Goal: Task Accomplishment & Management: Manage account settings

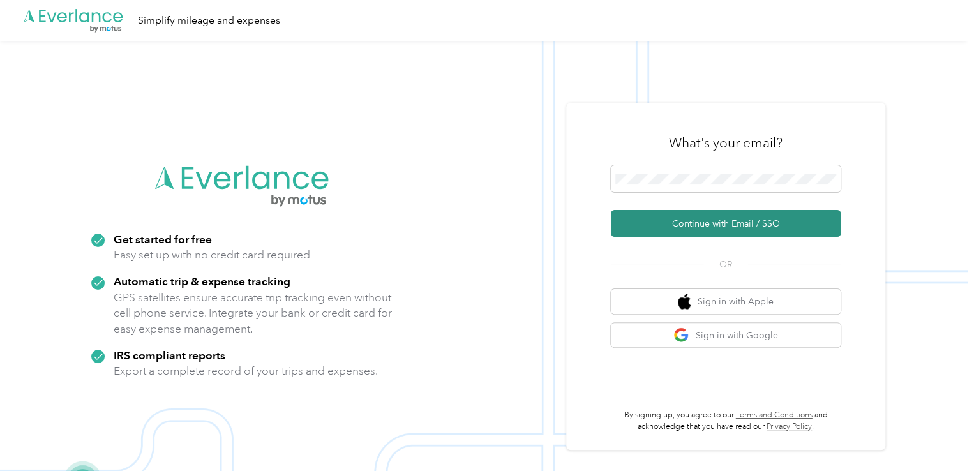
click at [721, 217] on button "Continue with Email / SSO" at bounding box center [726, 223] width 230 height 27
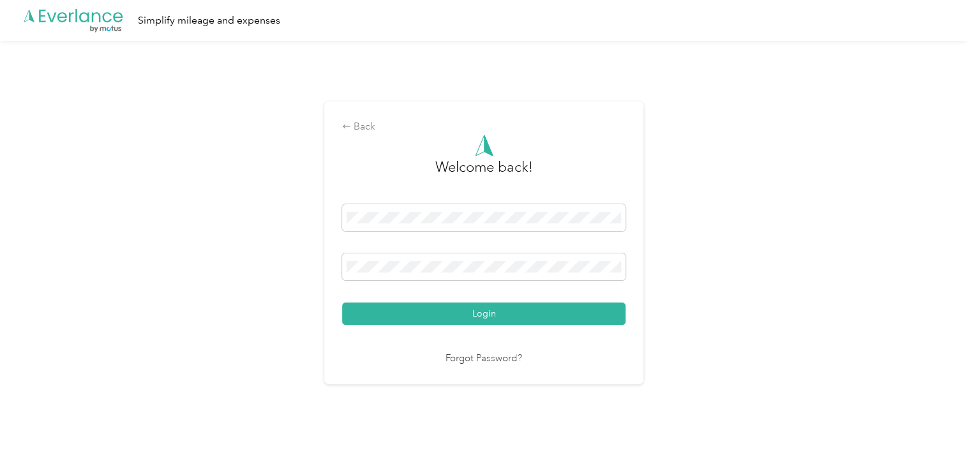
click at [465, 297] on div "Login" at bounding box center [483, 264] width 283 height 121
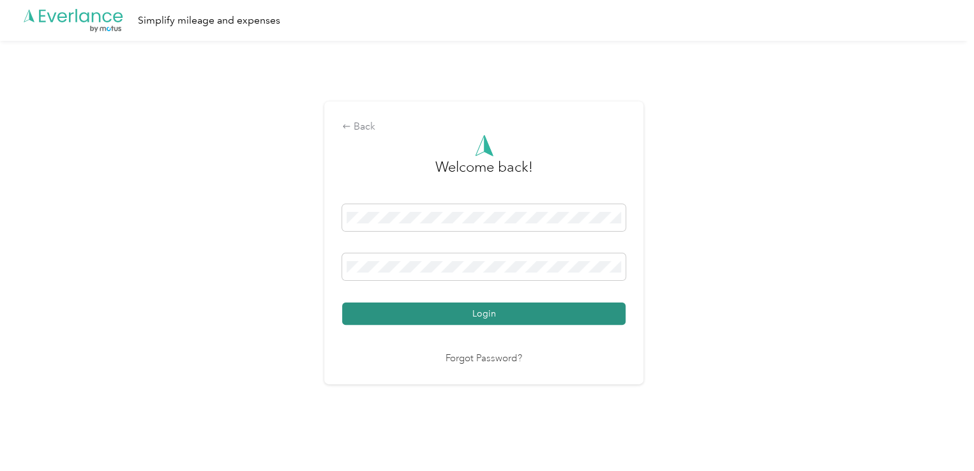
click at [465, 317] on button "Login" at bounding box center [483, 314] width 283 height 22
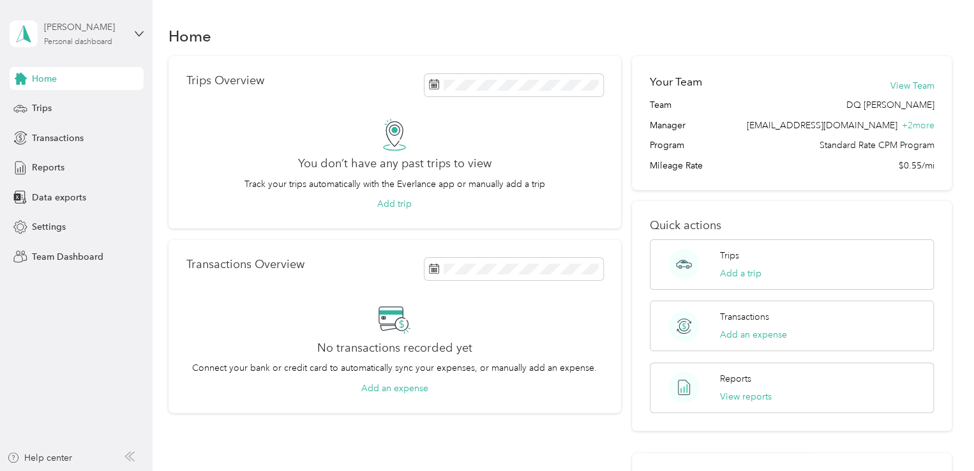
click at [100, 36] on div "[PERSON_NAME] Personal dashboard" at bounding box center [84, 33] width 80 height 26
click at [93, 105] on div "Team dashboard" at bounding box center [144, 101] width 251 height 22
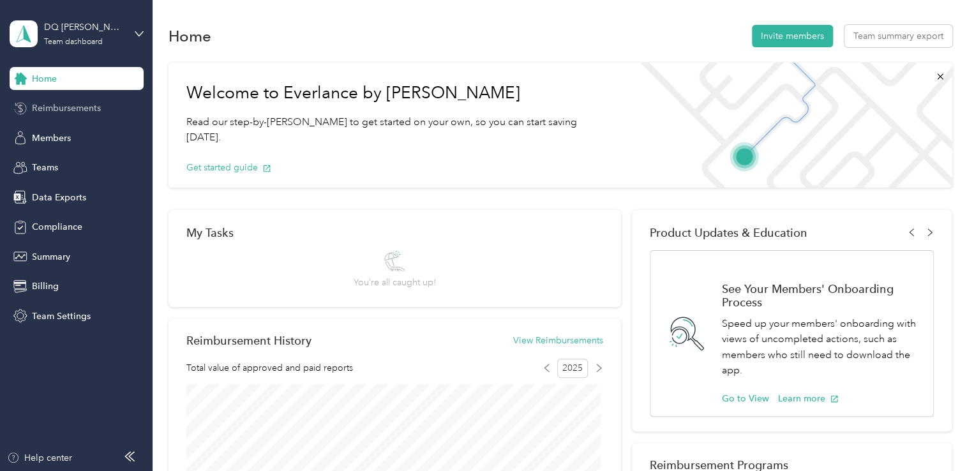
click at [82, 109] on span "Reimbursements" at bounding box center [66, 107] width 69 height 13
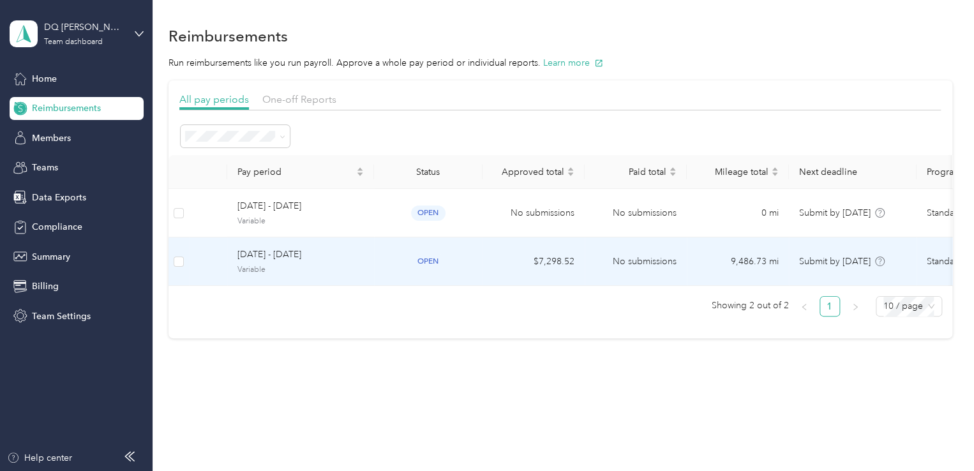
click at [359, 257] on span "[DATE] - [DATE]" at bounding box center [300, 255] width 126 height 14
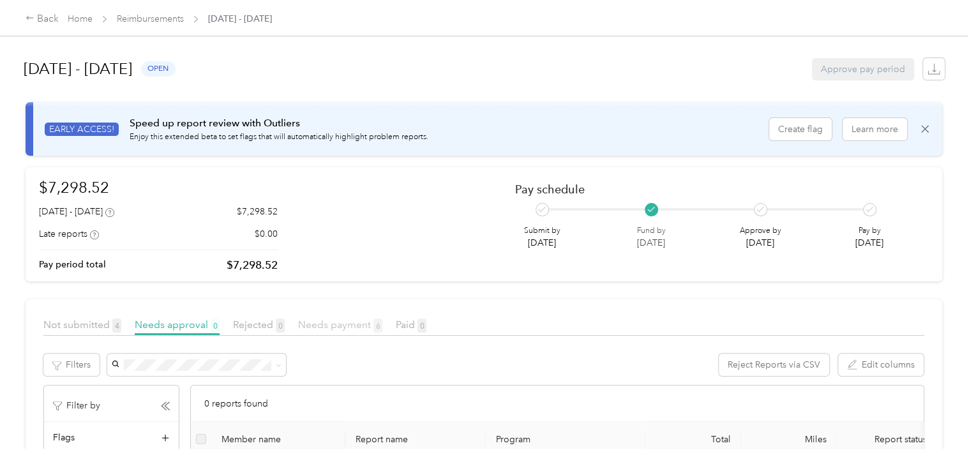
click at [330, 324] on span "Needs payment 6" at bounding box center [340, 324] width 84 height 12
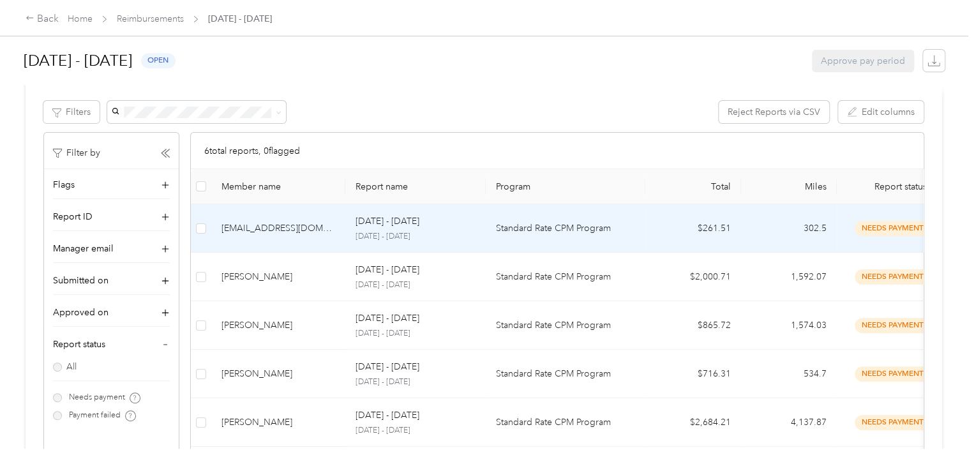
scroll to position [255, 0]
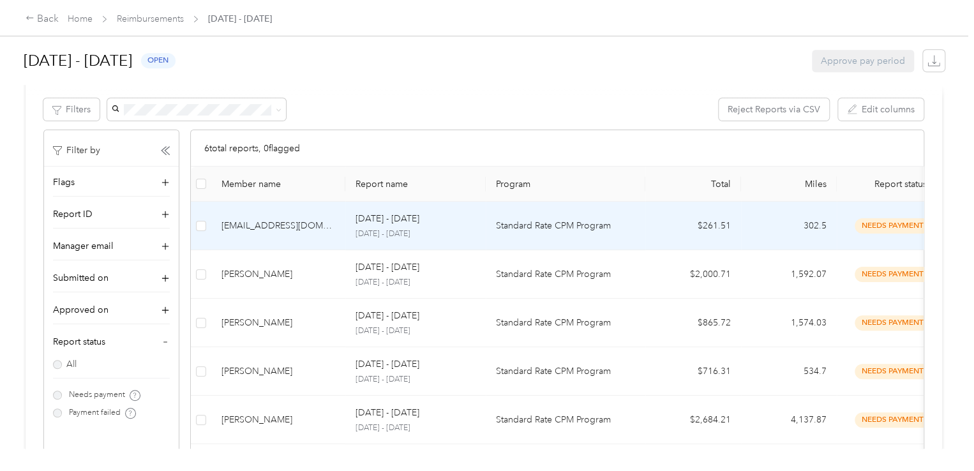
click at [470, 216] on div "[DATE] - [DATE]" at bounding box center [416, 219] width 120 height 14
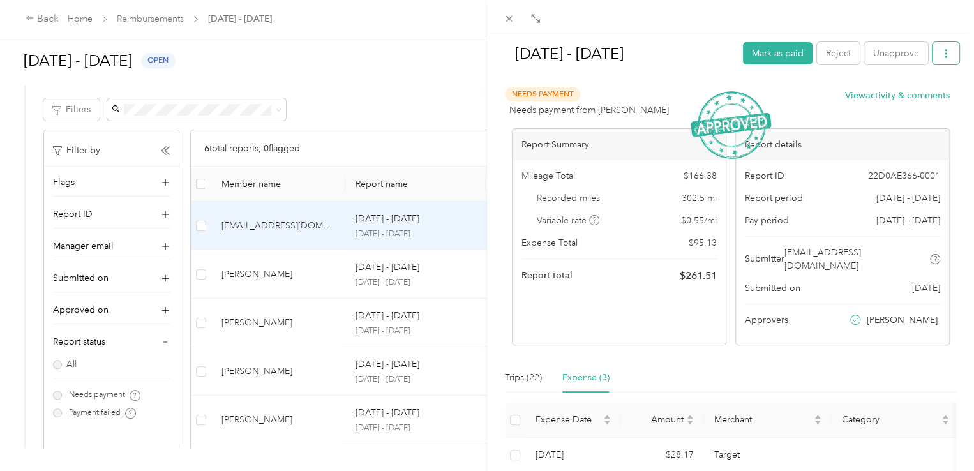
click at [941, 56] on icon "button" at bounding box center [945, 53] width 9 height 9
click at [891, 100] on span "Download" at bounding box center [900, 99] width 42 height 13
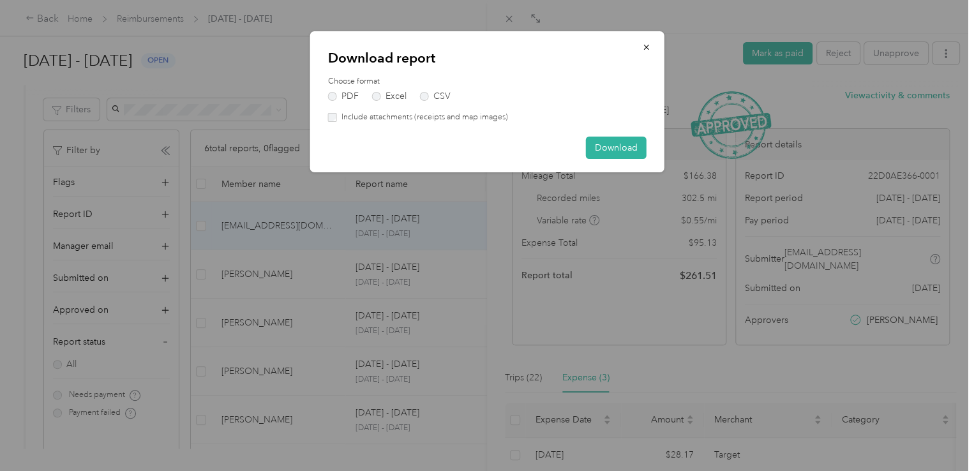
click at [350, 119] on label "Include attachments (receipts and map images)" at bounding box center [422, 117] width 171 height 11
click at [602, 148] on button "Download" at bounding box center [616, 148] width 61 height 22
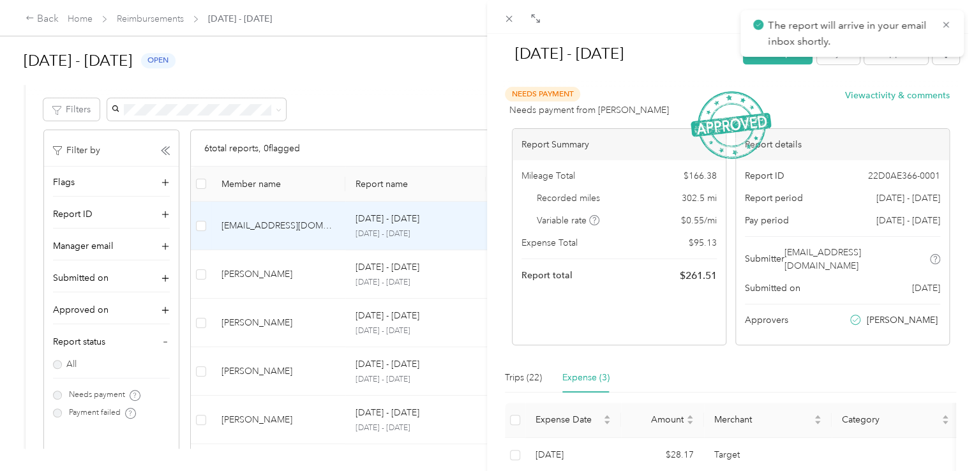
click at [362, 95] on div "[DATE] - [DATE] Mark as paid Reject Unapprove Needs Payment Needs payment from …" at bounding box center [487, 235] width 974 height 471
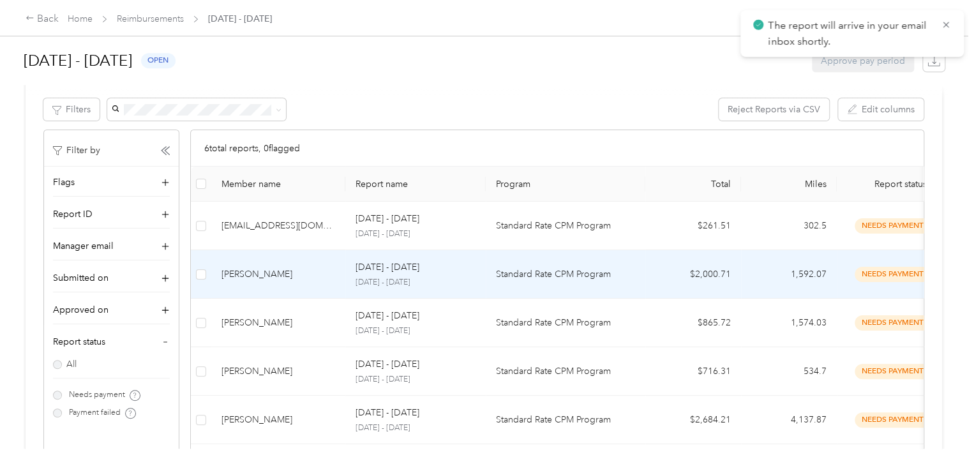
click at [329, 281] on td "[PERSON_NAME]" at bounding box center [278, 274] width 134 height 49
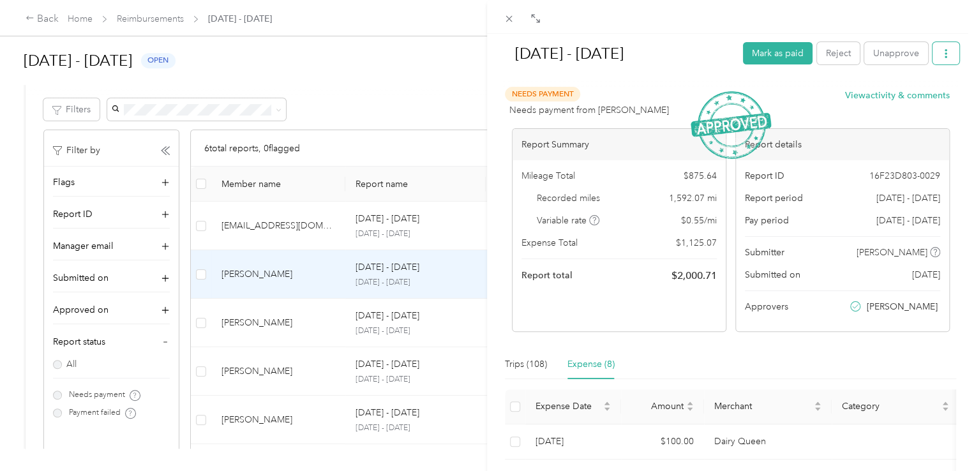
click at [941, 52] on icon "button" at bounding box center [945, 53] width 9 height 9
click at [883, 105] on span "Download" at bounding box center [900, 99] width 42 height 13
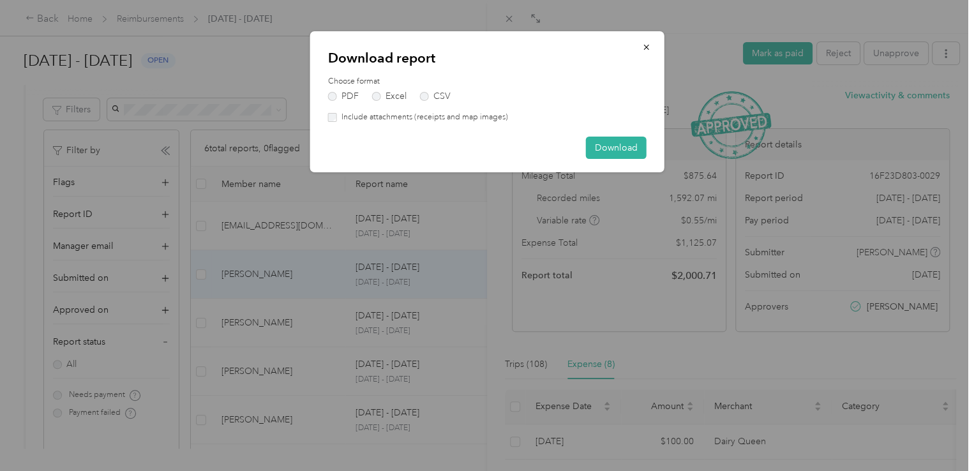
click at [360, 120] on label "Include attachments (receipts and map images)" at bounding box center [422, 117] width 171 height 11
click at [610, 151] on button "Download" at bounding box center [616, 148] width 61 height 22
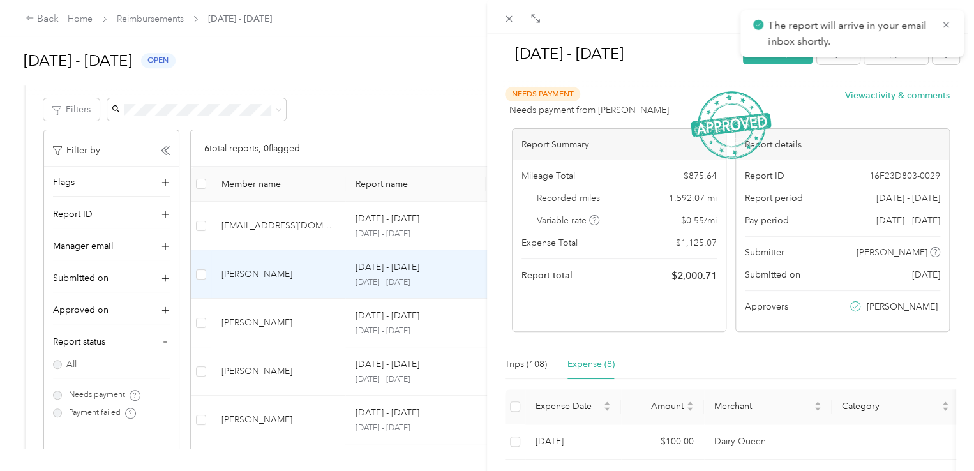
click at [384, 89] on div "[DATE] - [DATE] Mark as paid Reject Unapprove Needs Payment Needs payment from …" at bounding box center [487, 235] width 974 height 471
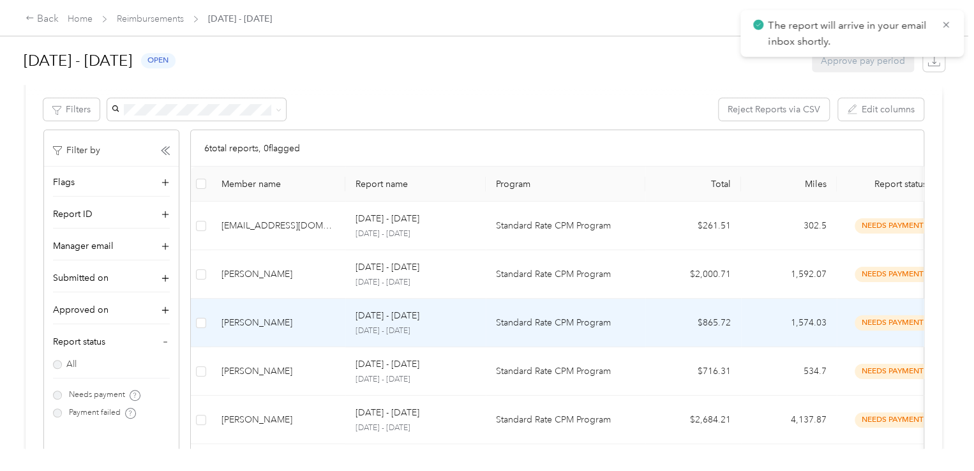
click at [324, 315] on td "[PERSON_NAME]" at bounding box center [278, 323] width 134 height 49
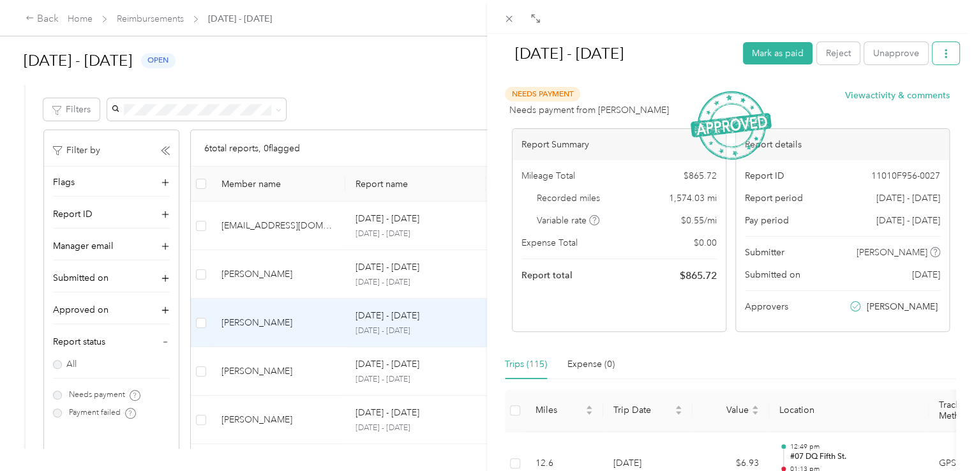
click at [941, 54] on icon "button" at bounding box center [945, 53] width 9 height 9
click at [893, 102] on span "Download" at bounding box center [900, 99] width 42 height 13
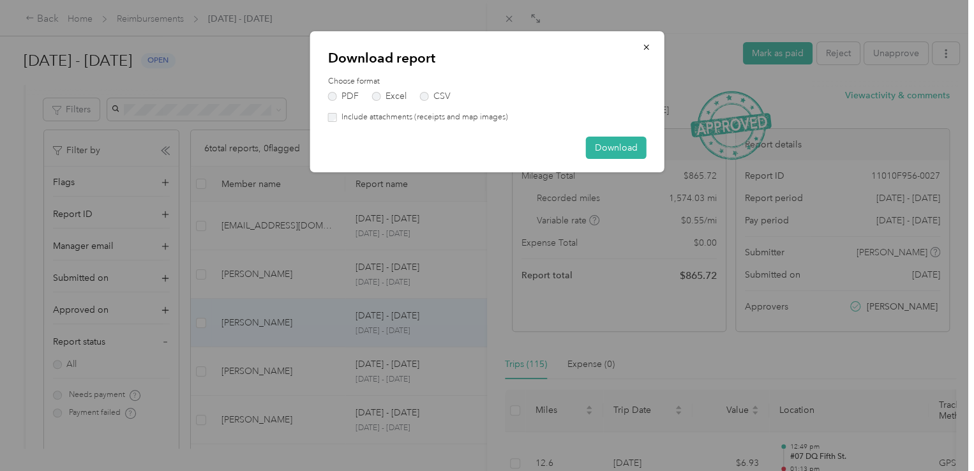
click at [393, 108] on div "Choose format PDF Excel CSV Include attachments (receipts and map images)" at bounding box center [487, 99] width 318 height 47
click at [391, 114] on label "Include attachments (receipts and map images)" at bounding box center [422, 117] width 171 height 11
click at [620, 140] on button "Download" at bounding box center [616, 148] width 61 height 22
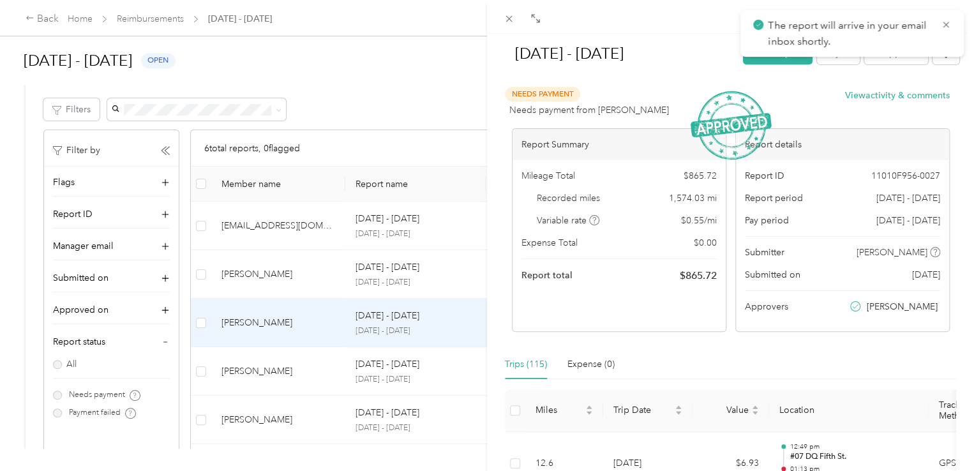
click at [365, 110] on div "[DATE] - [DATE] Mark as paid Reject Unapprove Needs Payment Needs payment from …" at bounding box center [487, 235] width 974 height 471
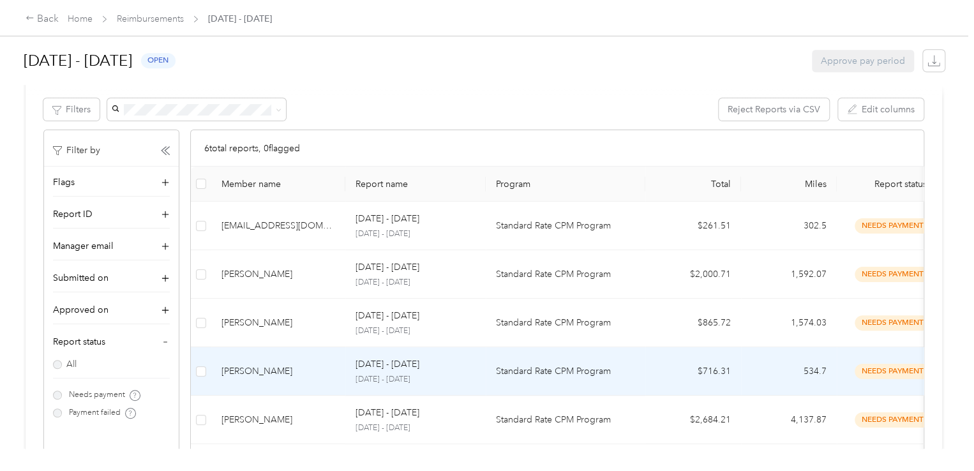
click at [283, 378] on td "[PERSON_NAME]" at bounding box center [278, 371] width 134 height 49
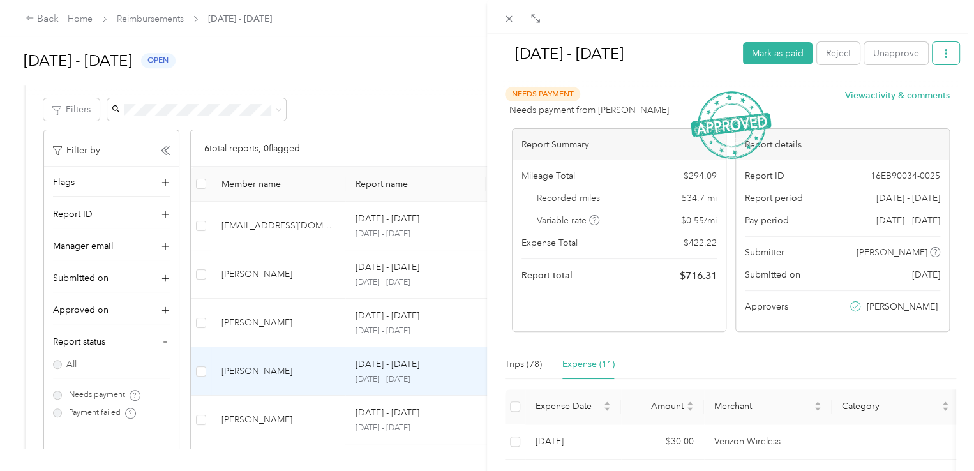
click at [941, 52] on icon "button" at bounding box center [945, 53] width 9 height 9
click at [891, 97] on span "Download" at bounding box center [900, 99] width 42 height 13
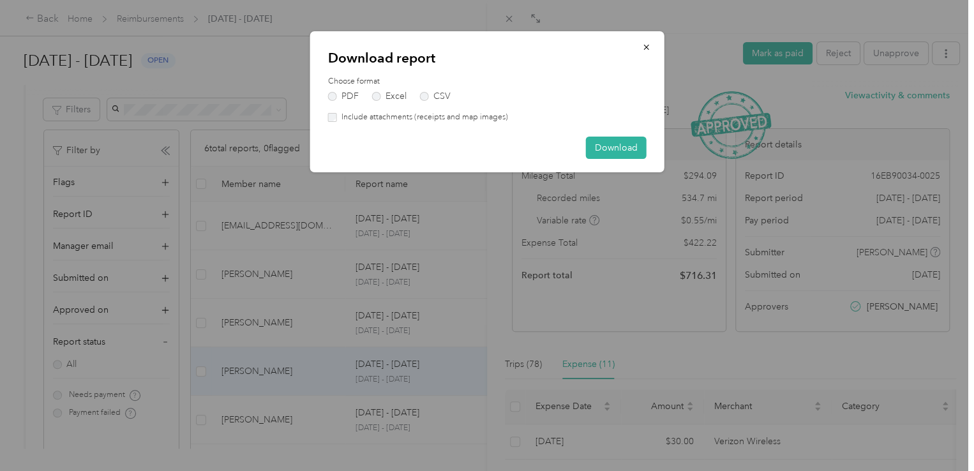
click at [377, 112] on label "Include attachments (receipts and map images)" at bounding box center [422, 117] width 171 height 11
click at [602, 144] on button "Download" at bounding box center [616, 148] width 61 height 22
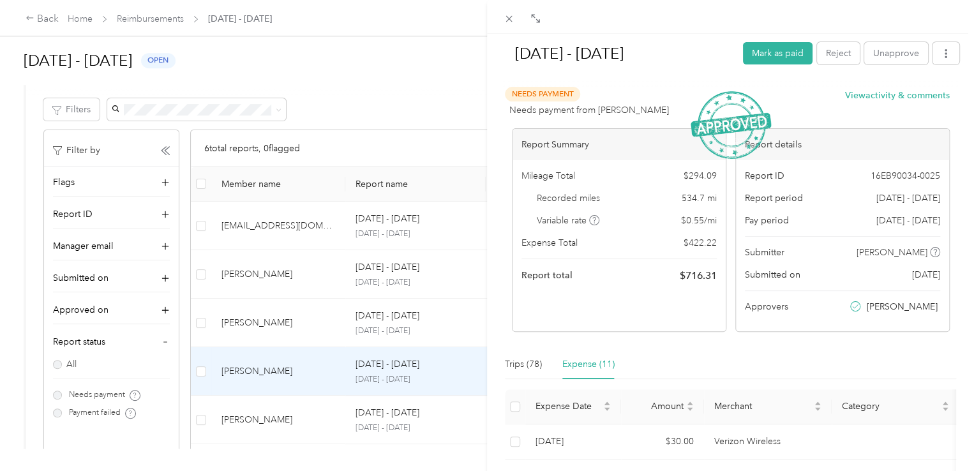
click at [373, 94] on div "[DATE] - [DATE] Mark as paid Reject Unapprove Needs Payment Needs payment from …" at bounding box center [487, 235] width 974 height 471
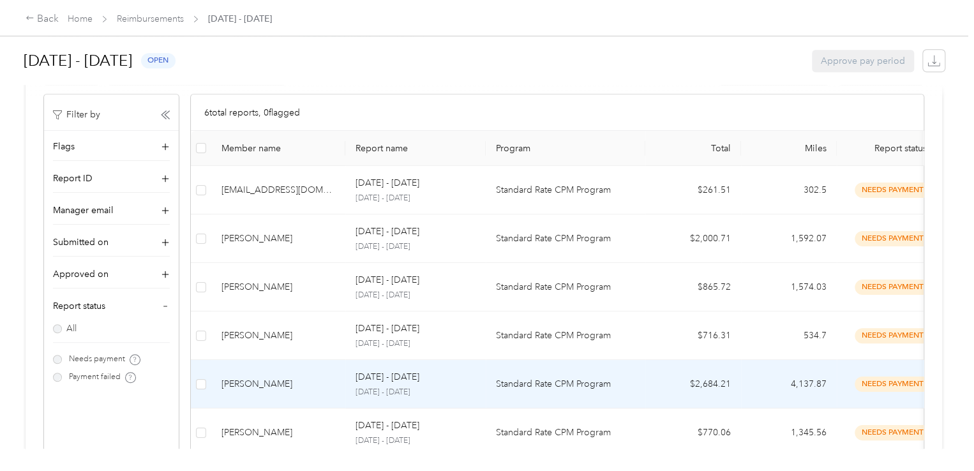
scroll to position [319, 0]
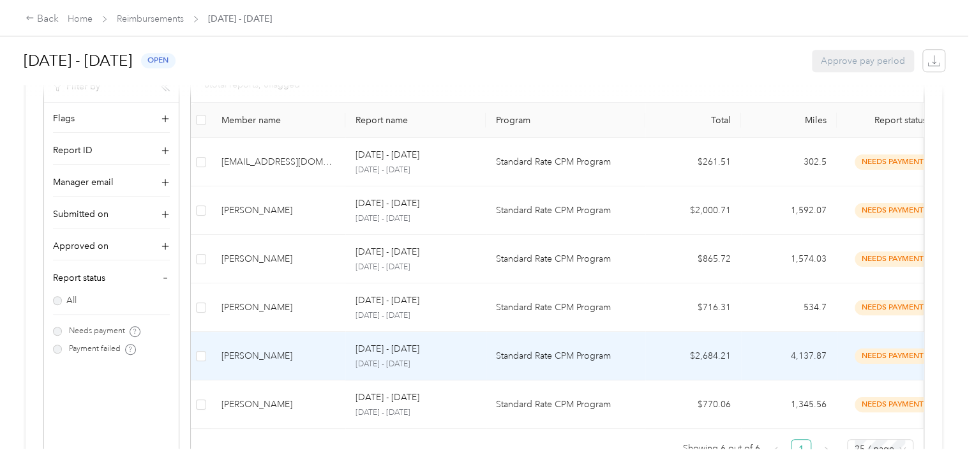
click at [269, 356] on div "[PERSON_NAME]" at bounding box center [278, 356] width 114 height 14
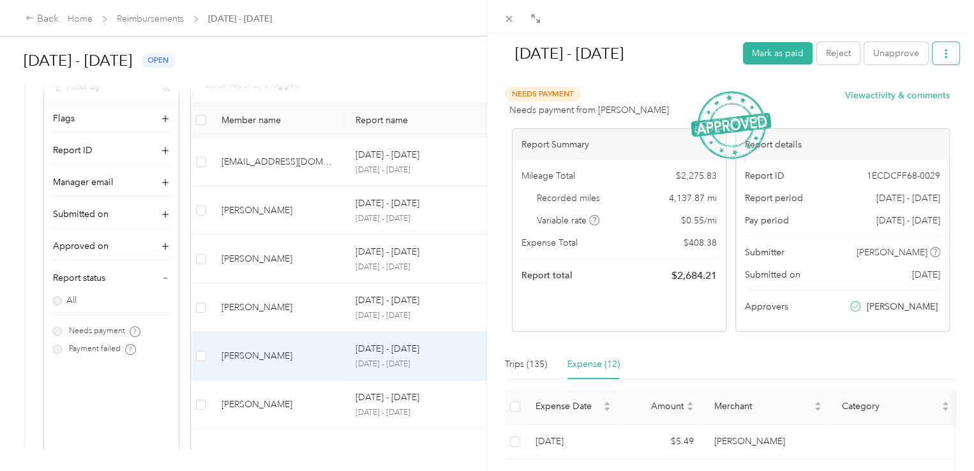
click at [932, 50] on button "button" at bounding box center [945, 53] width 27 height 22
click at [883, 101] on span "Download" at bounding box center [900, 99] width 42 height 13
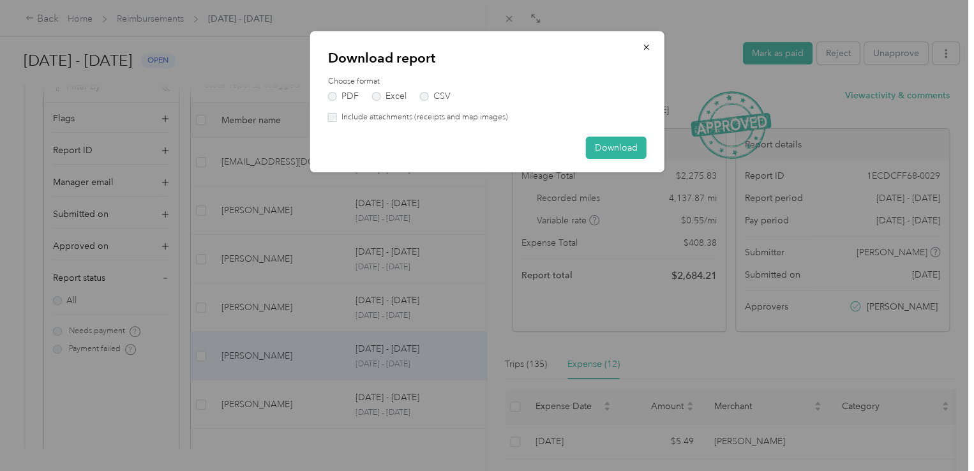
click at [358, 116] on label "Include attachments (receipts and map images)" at bounding box center [422, 117] width 171 height 11
click at [624, 146] on button "Download" at bounding box center [616, 148] width 61 height 22
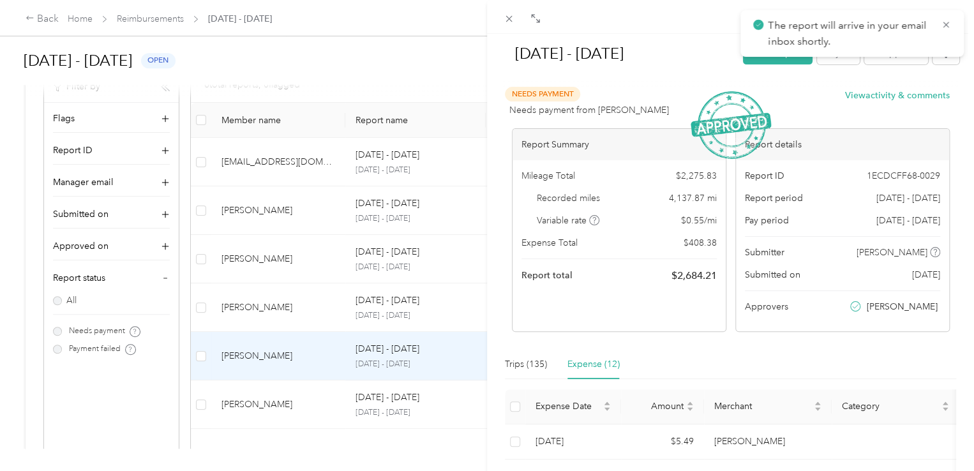
click at [130, 387] on div "[DATE] - [DATE] Mark as paid Reject Unapprove Needs Payment Needs payment from …" at bounding box center [487, 235] width 974 height 471
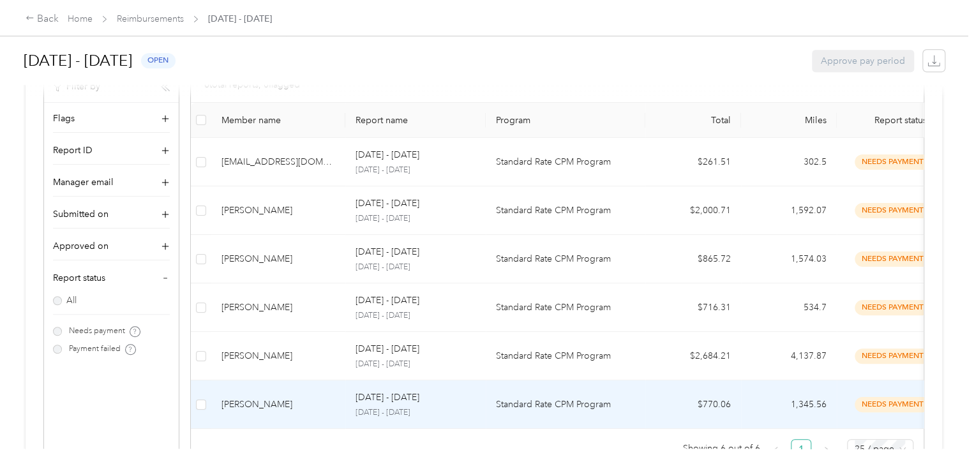
click at [308, 399] on div "[PERSON_NAME]" at bounding box center [278, 405] width 114 height 14
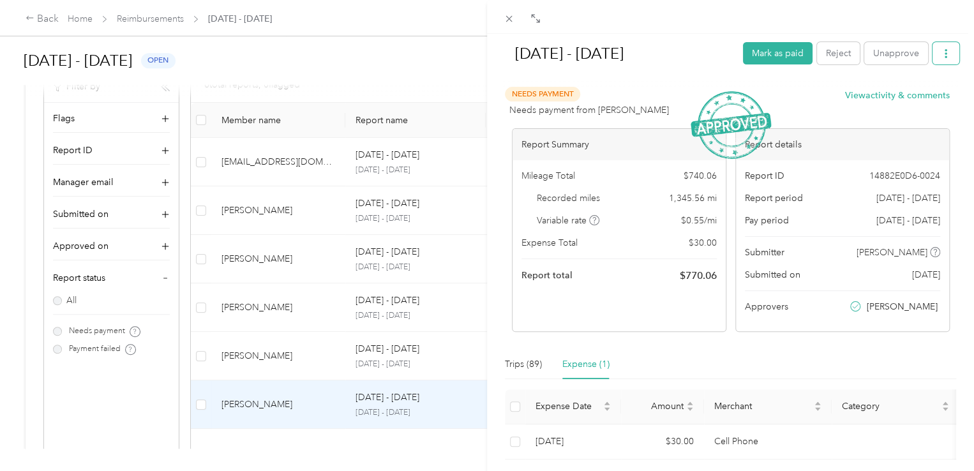
click at [941, 49] on span "button" at bounding box center [945, 53] width 9 height 11
click at [881, 98] on span "Download" at bounding box center [900, 99] width 42 height 13
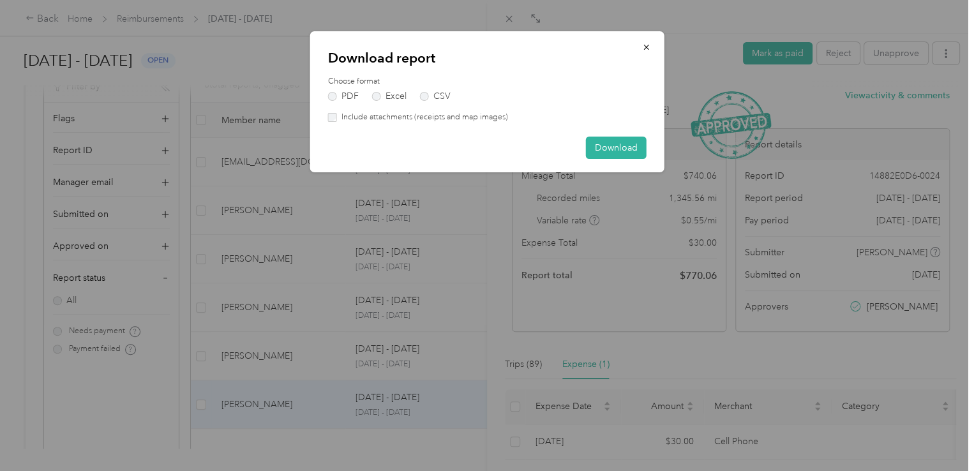
click at [359, 118] on label "Include attachments (receipts and map images)" at bounding box center [422, 117] width 171 height 11
click at [624, 148] on button "Download" at bounding box center [616, 148] width 61 height 22
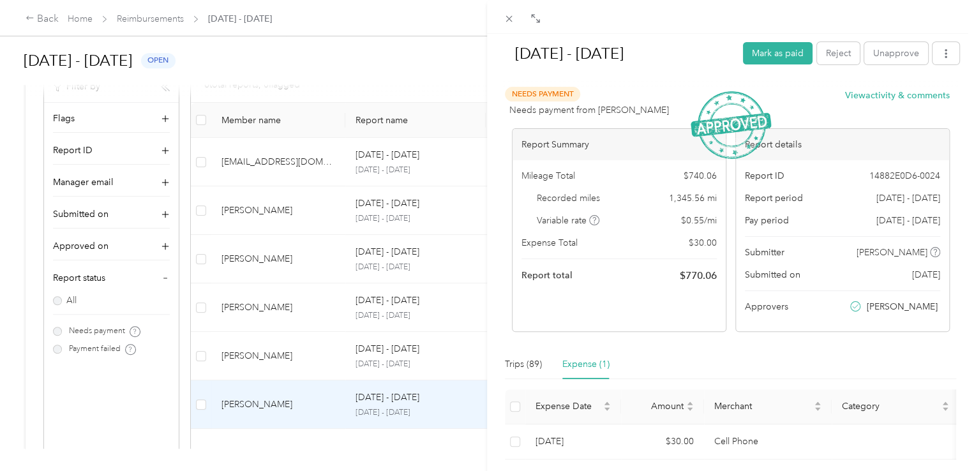
click at [97, 412] on div "[DATE] - [DATE] Mark as paid Reject Unapprove Needs Payment Needs payment from …" at bounding box center [487, 235] width 974 height 471
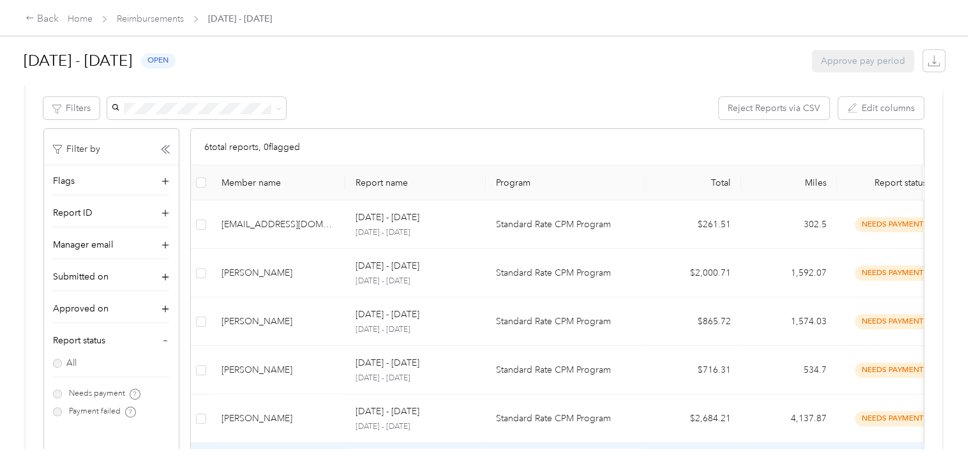
scroll to position [250, 0]
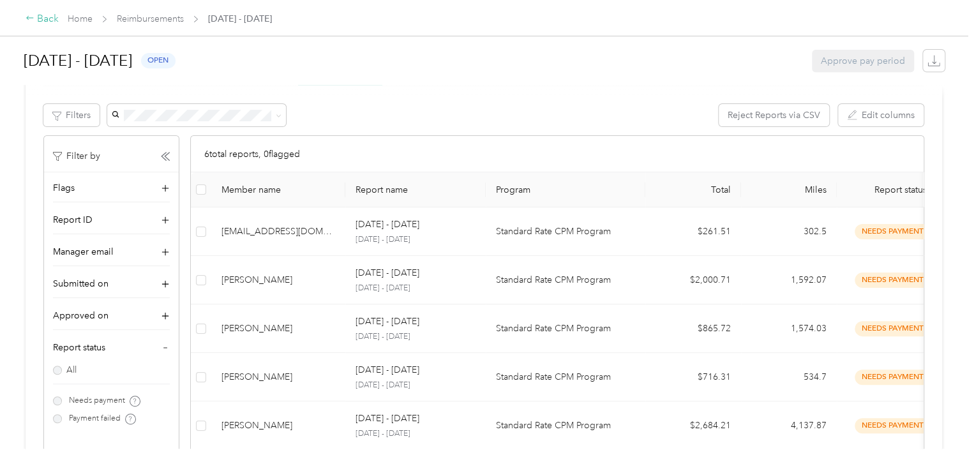
click at [41, 17] on div "Back" at bounding box center [42, 18] width 33 height 15
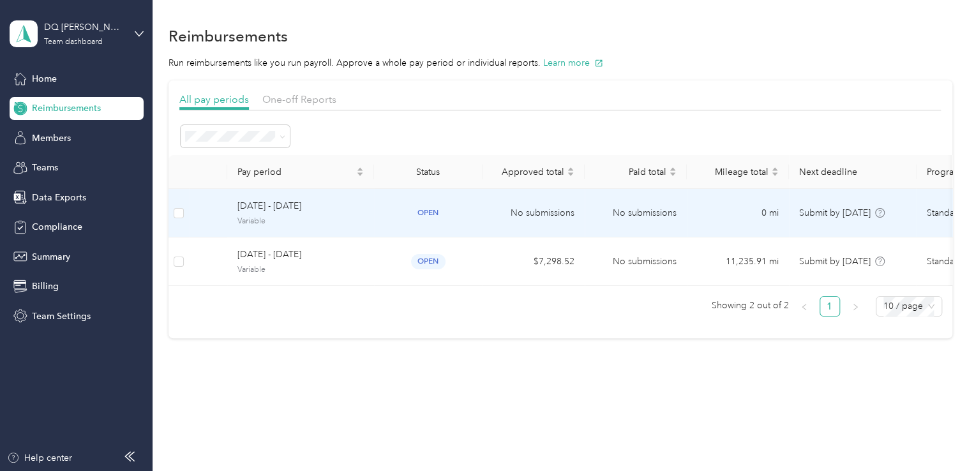
click at [365, 214] on td "[DATE] - [DATE] Variable" at bounding box center [300, 213] width 147 height 49
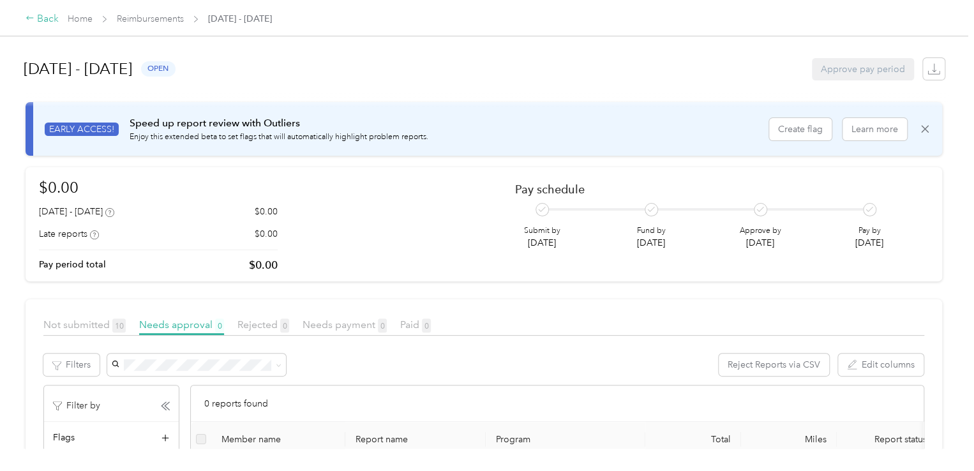
click at [42, 20] on div "Back" at bounding box center [42, 18] width 33 height 15
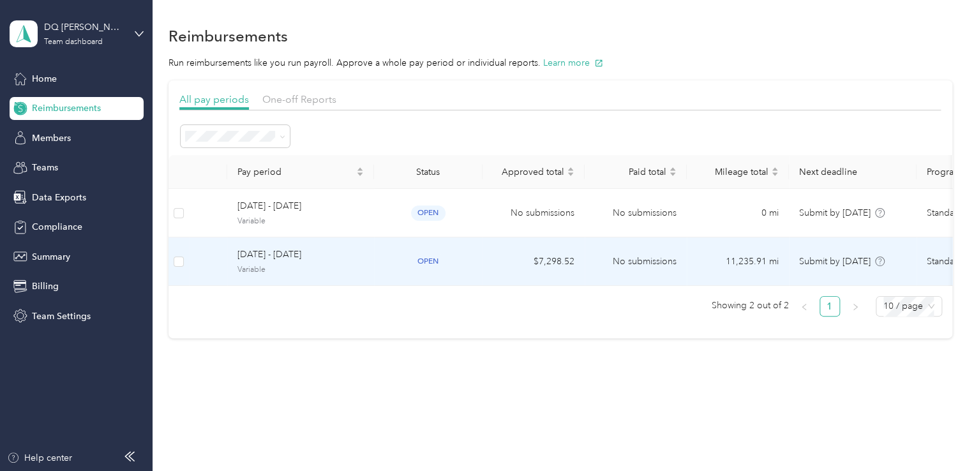
click at [304, 255] on span "[DATE] - [DATE]" at bounding box center [300, 255] width 126 height 14
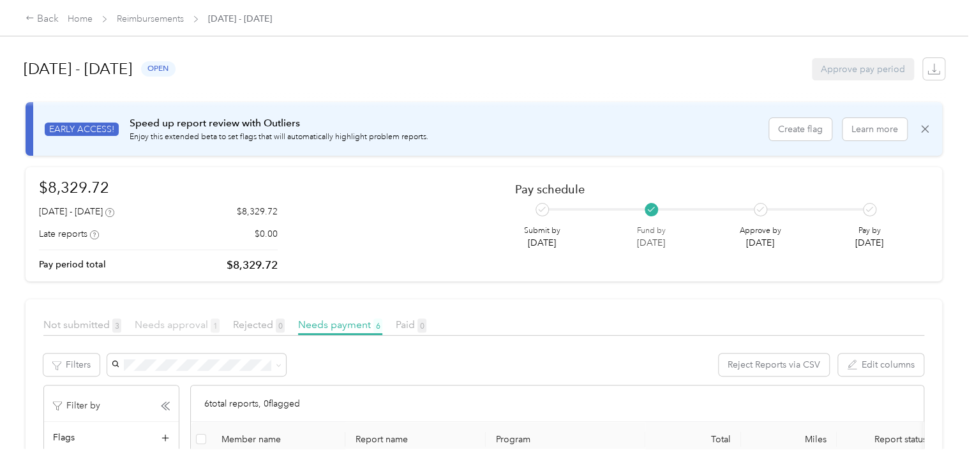
click at [167, 326] on span "Needs approval 1" at bounding box center [177, 324] width 85 height 12
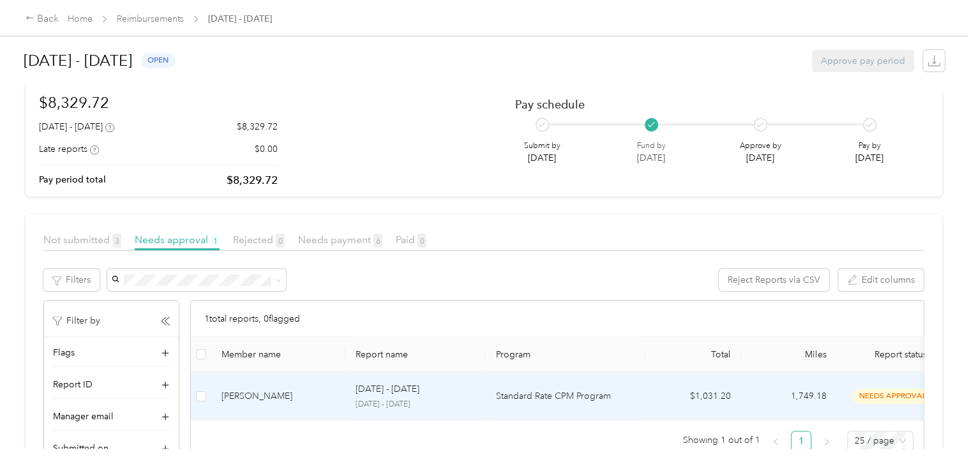
scroll to position [64, 0]
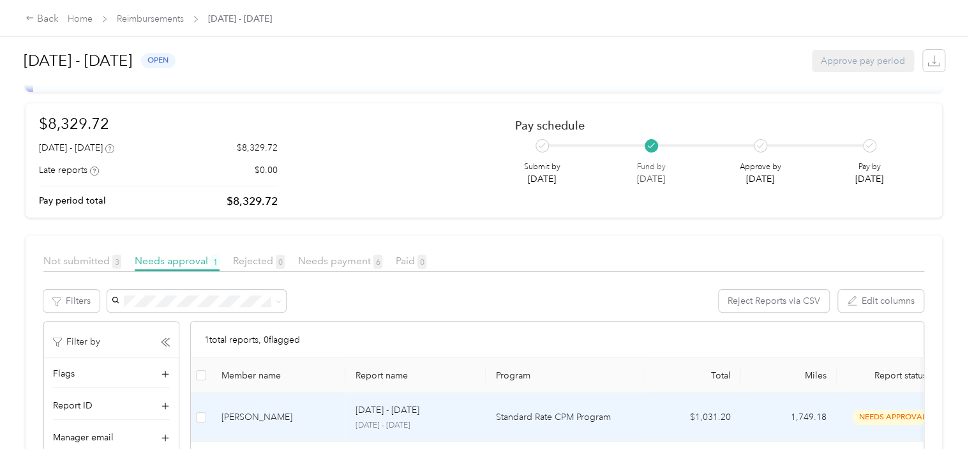
click at [458, 417] on div "[DATE] - [DATE]" at bounding box center [416, 410] width 120 height 14
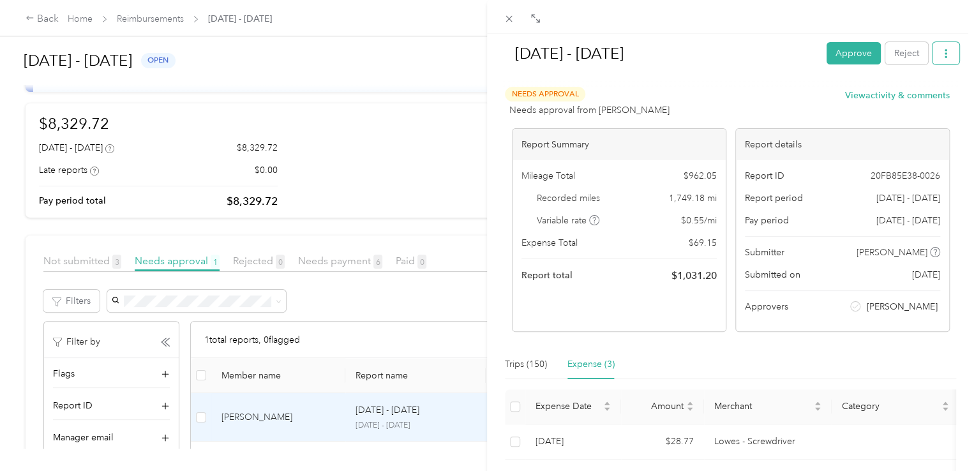
click at [945, 49] on icon "button" at bounding box center [946, 53] width 3 height 9
click at [915, 98] on span "Download" at bounding box center [900, 99] width 42 height 13
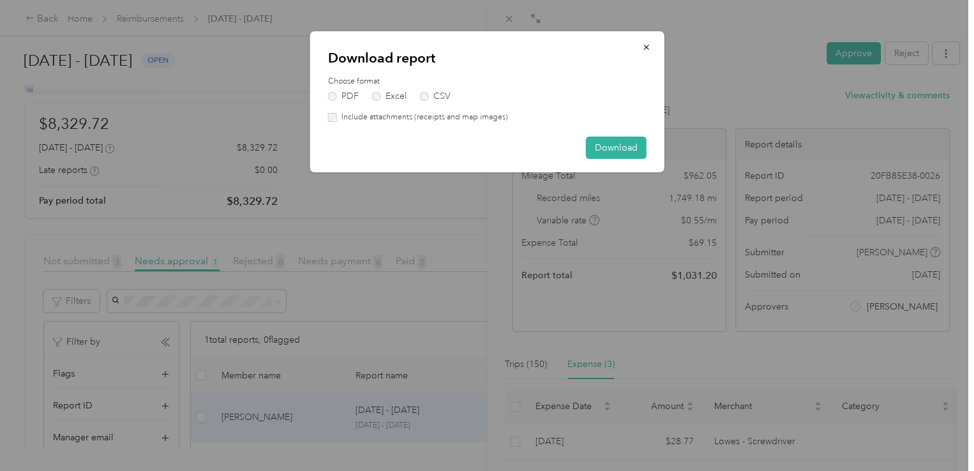
click at [371, 116] on label "Include attachments (receipts and map images)" at bounding box center [422, 117] width 171 height 11
click at [620, 148] on button "Download" at bounding box center [616, 148] width 61 height 22
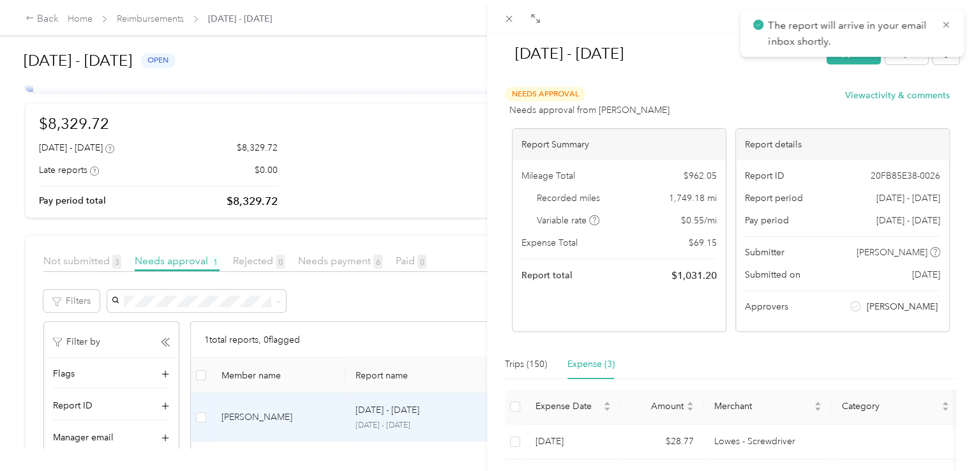
click at [398, 76] on div "[DATE] - [DATE] Approve Reject Needs Approval Needs approval from [PERSON_NAME]…" at bounding box center [487, 235] width 974 height 471
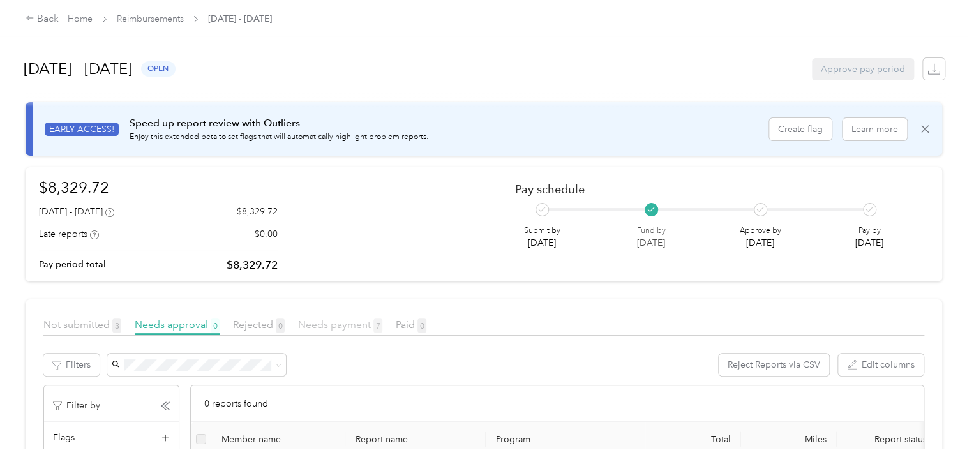
click at [324, 329] on span "Needs payment 7" at bounding box center [340, 324] width 84 height 12
click at [444, 57] on div "September 1 - 30, 2025 open Approve pay period" at bounding box center [484, 69] width 921 height 49
click at [97, 326] on span "Not submitted 3" at bounding box center [82, 324] width 78 height 12
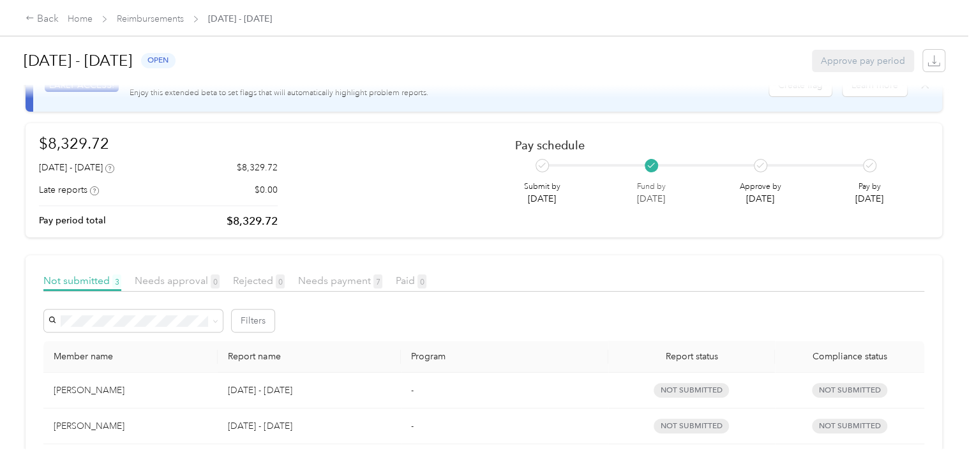
scroll to position [128, 0]
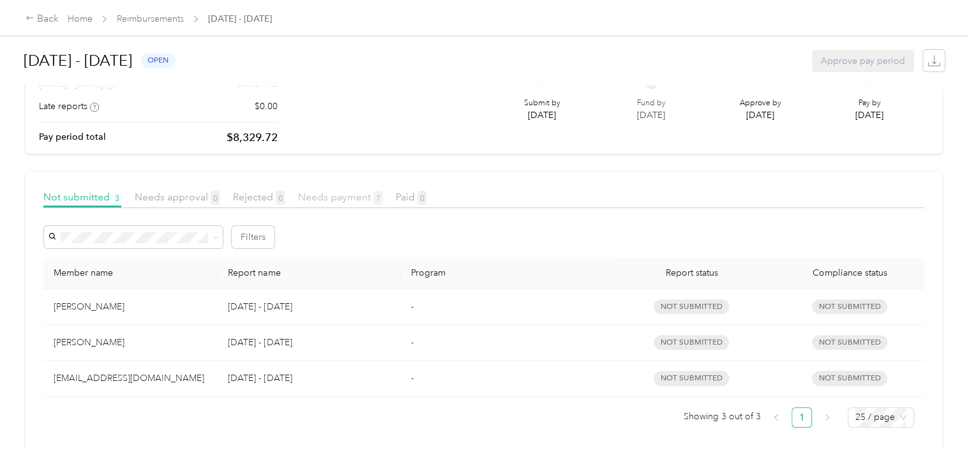
click at [327, 199] on span "Needs payment 7" at bounding box center [340, 197] width 84 height 12
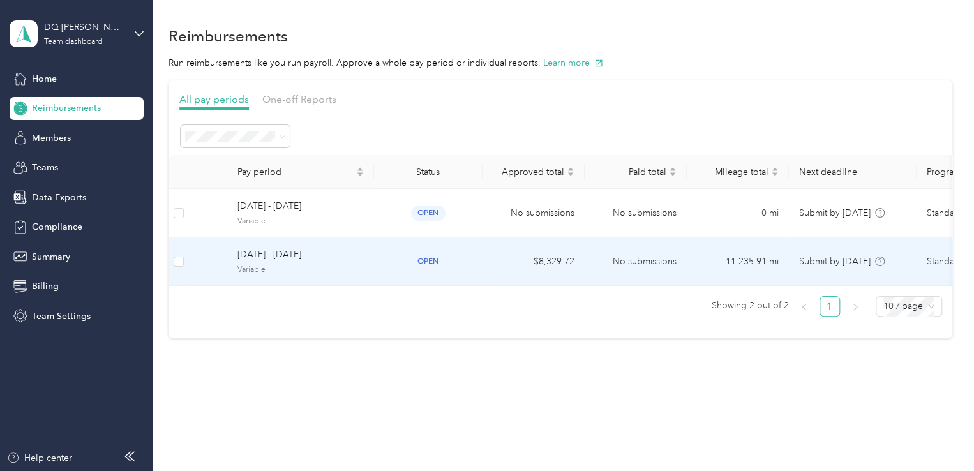
click at [317, 257] on span "[DATE] - [DATE]" at bounding box center [300, 255] width 126 height 14
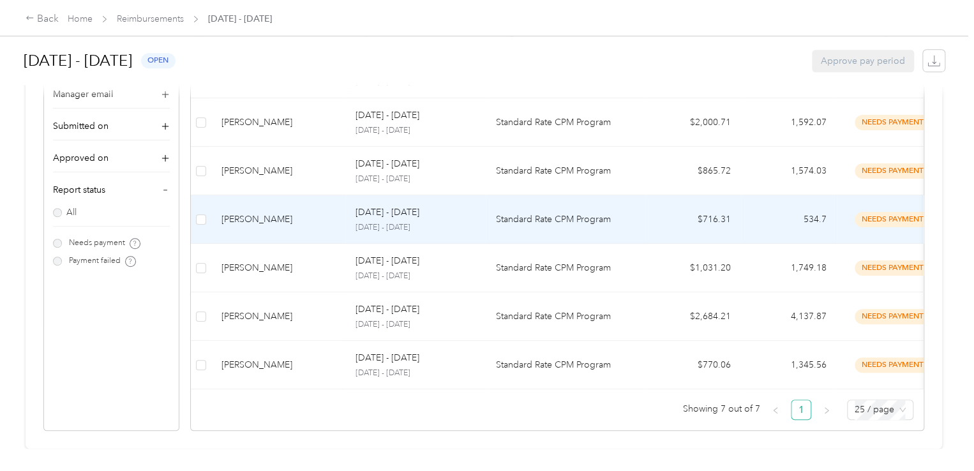
scroll to position [426, 0]
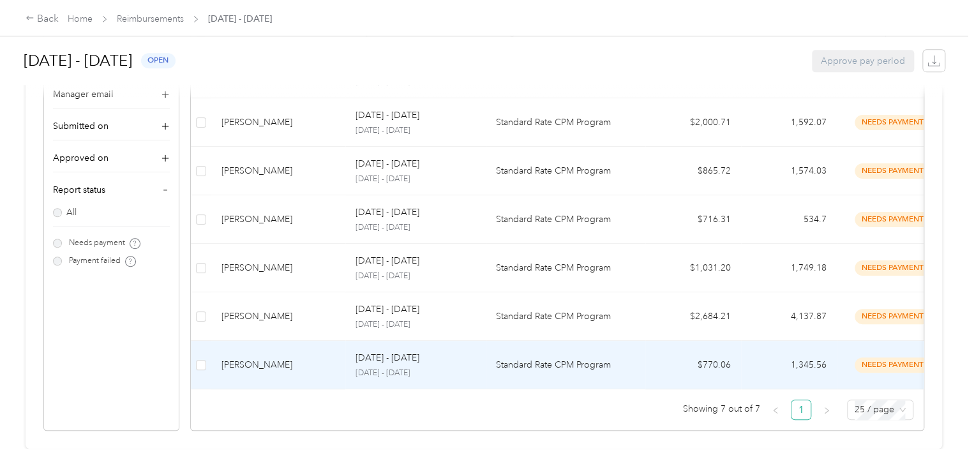
click at [446, 351] on div "[DATE] - [DATE]" at bounding box center [416, 358] width 120 height 14
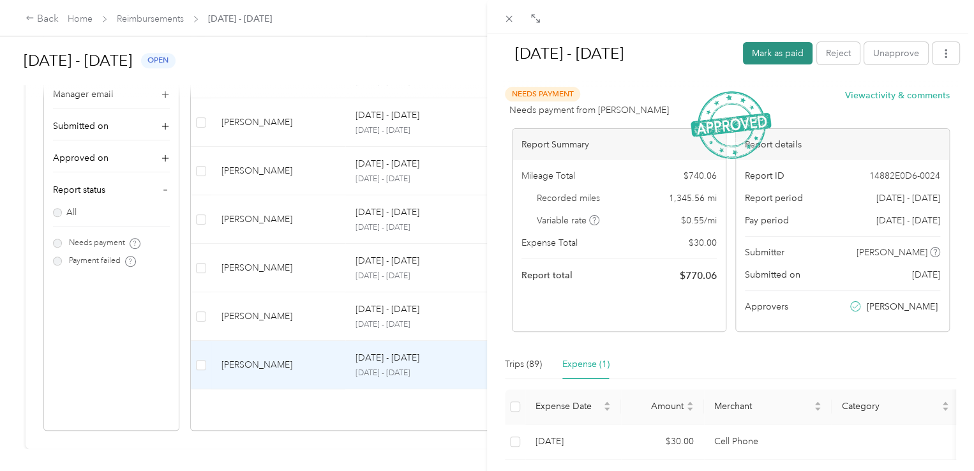
click at [781, 59] on button "Mark as paid" at bounding box center [778, 53] width 70 height 22
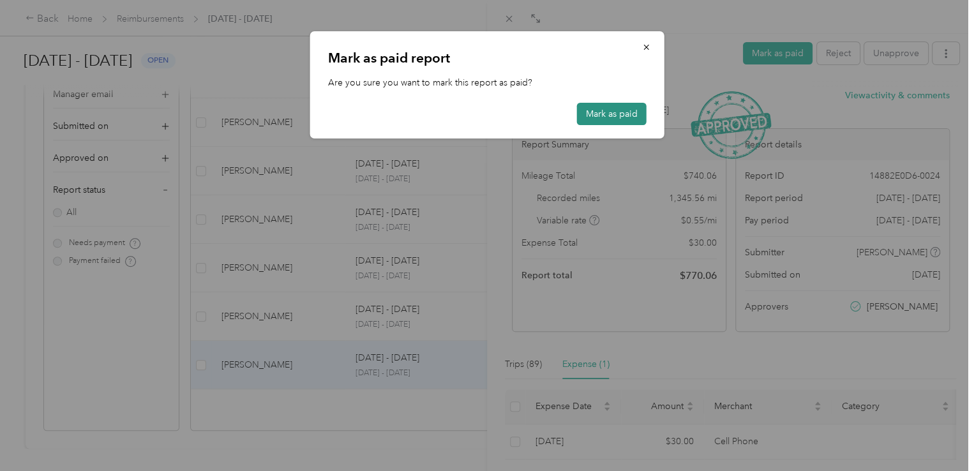
click at [634, 118] on button "Mark as paid" at bounding box center [612, 114] width 70 height 22
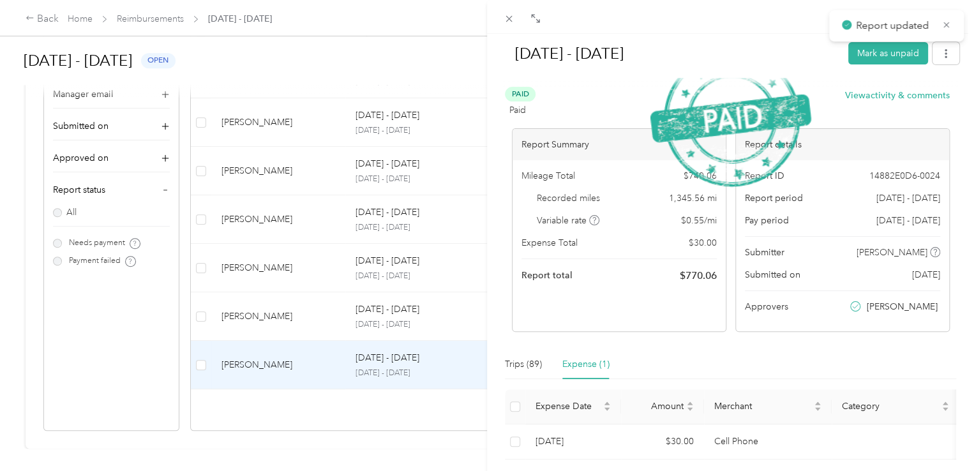
scroll to position [377, 0]
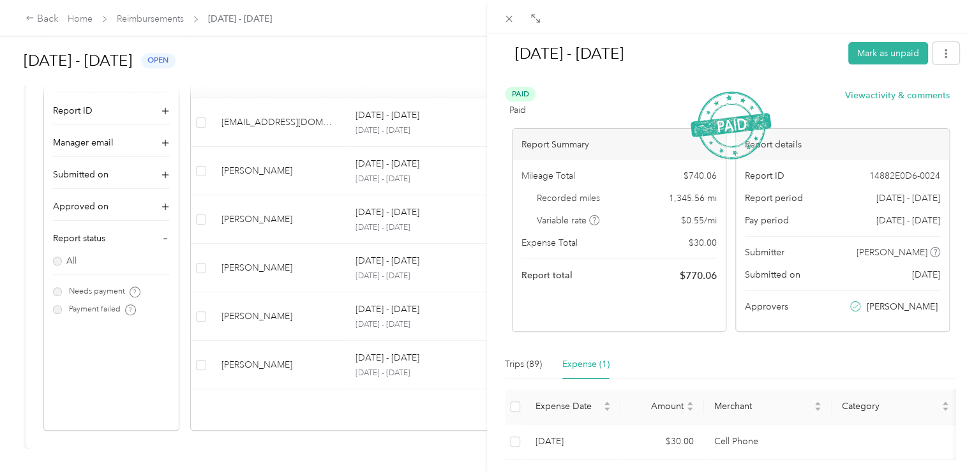
click at [312, 353] on div "Sep 1 - 30, 2025 Mark as unpaid Paid Paid View activity & comments Report Summa…" at bounding box center [487, 235] width 974 height 471
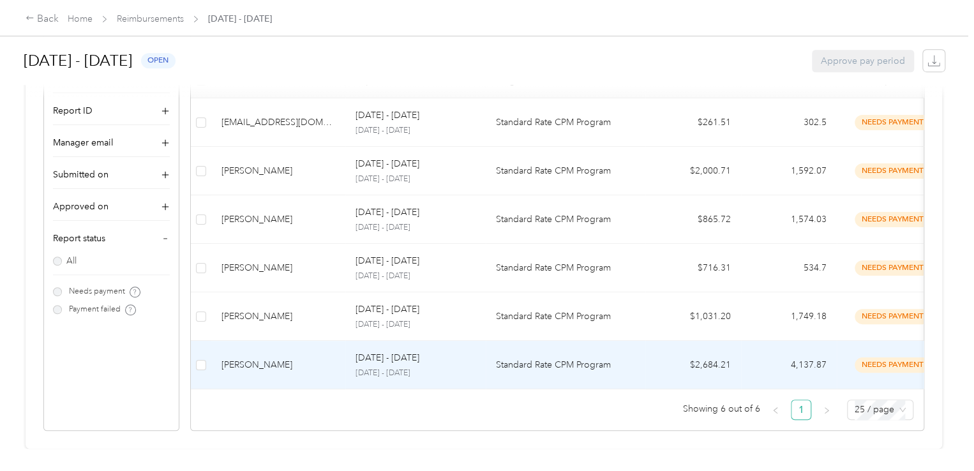
click at [329, 358] on div "[PERSON_NAME]" at bounding box center [278, 365] width 114 height 14
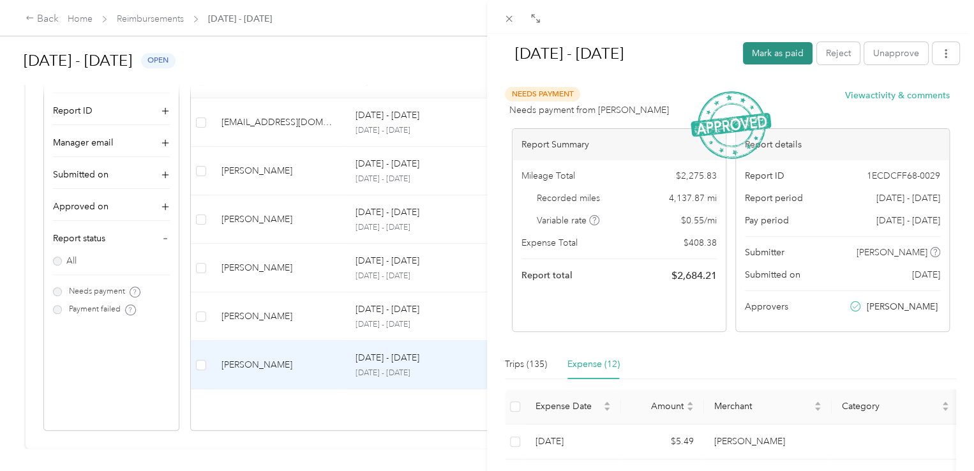
click at [775, 56] on button "Mark as paid" at bounding box center [778, 53] width 70 height 22
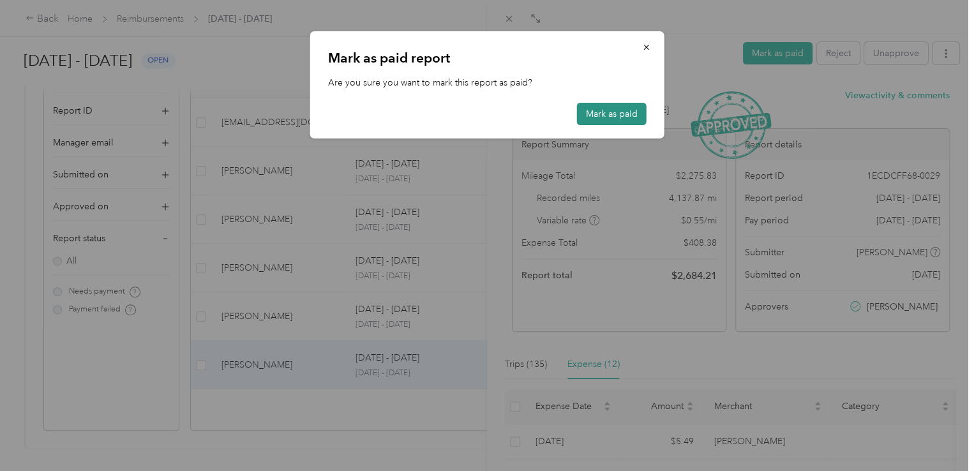
click at [613, 116] on button "Mark as paid" at bounding box center [612, 114] width 70 height 22
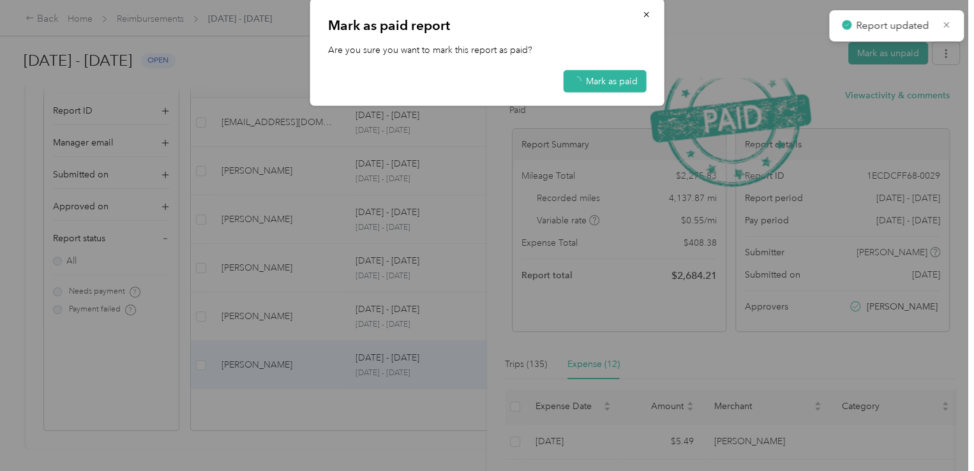
scroll to position [329, 0]
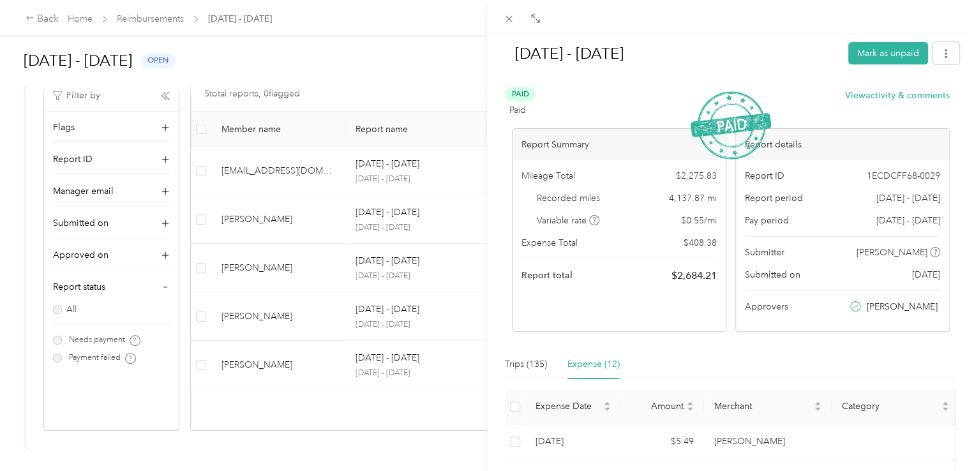
click at [297, 384] on div "Sep 1 - 30, 2025 Mark as unpaid Paid Paid View activity & comments Report Summa…" at bounding box center [487, 235] width 974 height 471
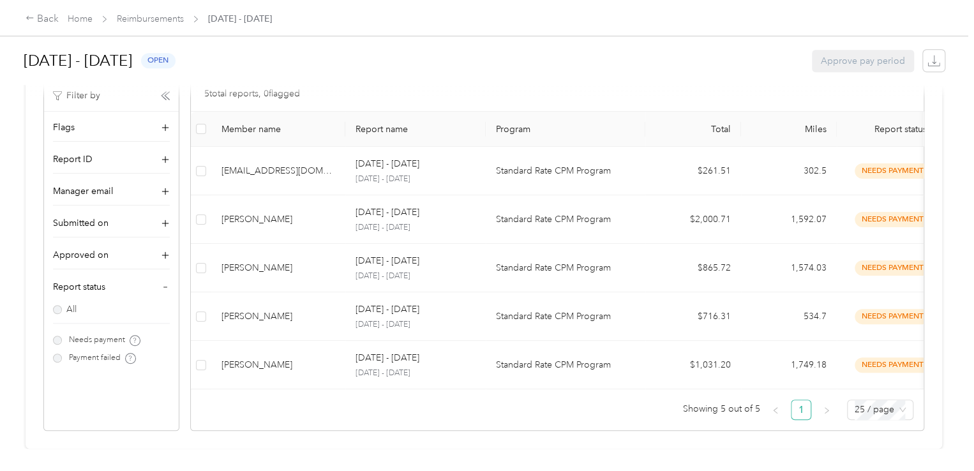
click at [311, 358] on div "[PERSON_NAME]" at bounding box center [278, 365] width 114 height 14
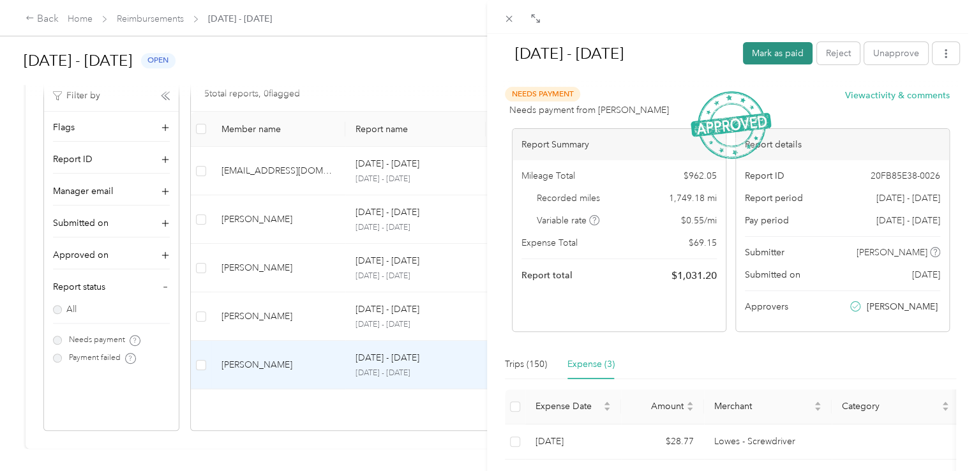
click at [771, 54] on button "Mark as paid" at bounding box center [778, 53] width 70 height 22
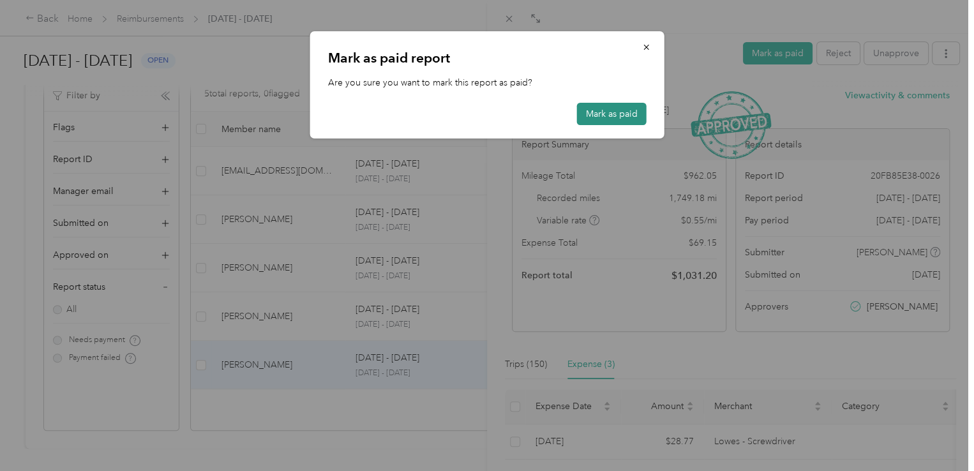
click at [617, 110] on button "Mark as paid" at bounding box center [612, 114] width 70 height 22
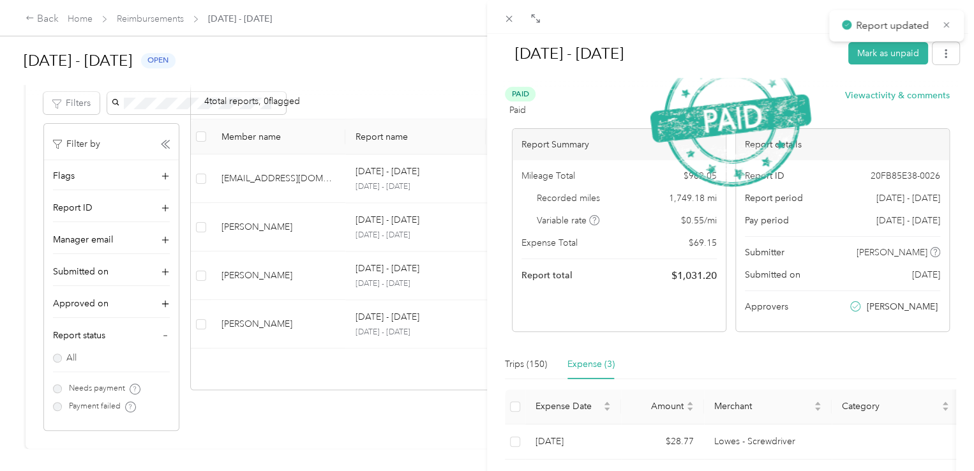
scroll to position [281, 0]
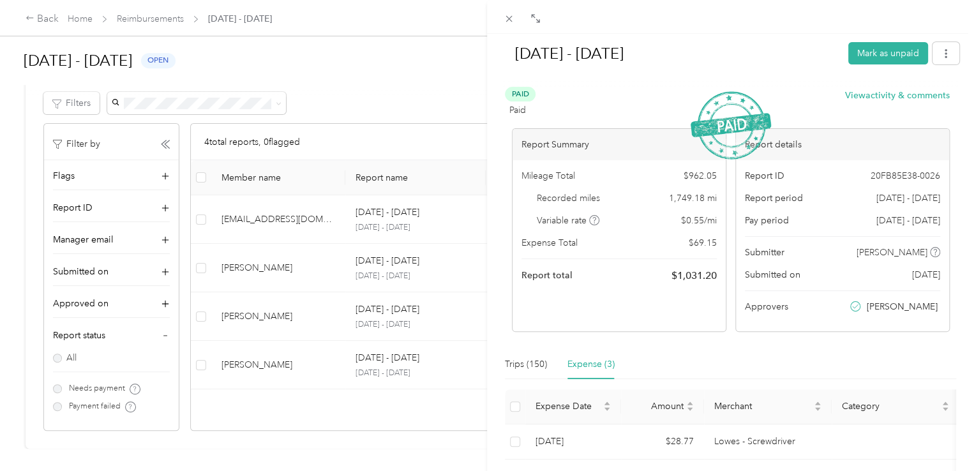
click at [263, 403] on div "Sep 1 - 30, 2025 Mark as unpaid Paid Paid View activity & comments Report Summa…" at bounding box center [487, 235] width 974 height 471
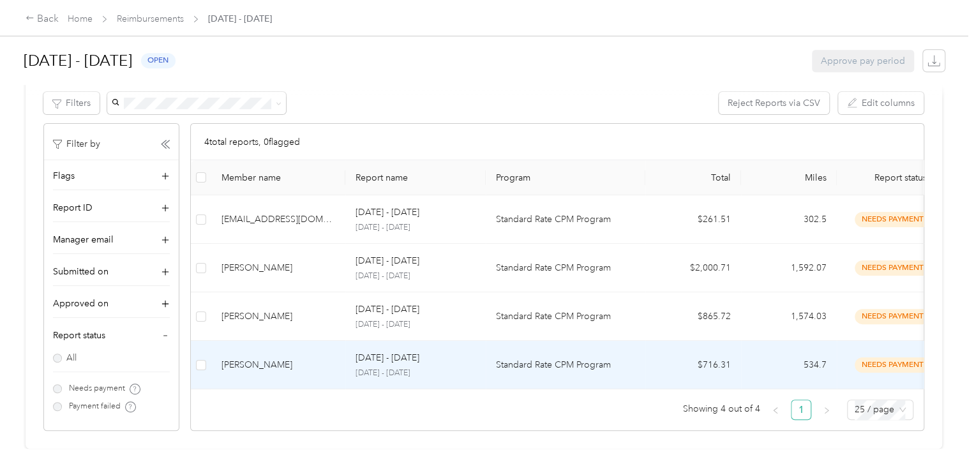
click at [292, 358] on div "[PERSON_NAME]" at bounding box center [278, 365] width 114 height 14
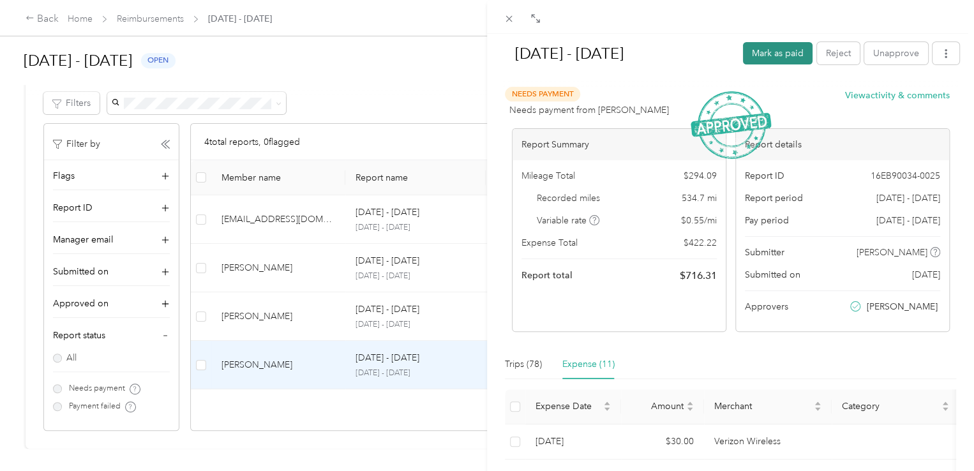
click at [777, 45] on button "Mark as paid" at bounding box center [778, 53] width 70 height 22
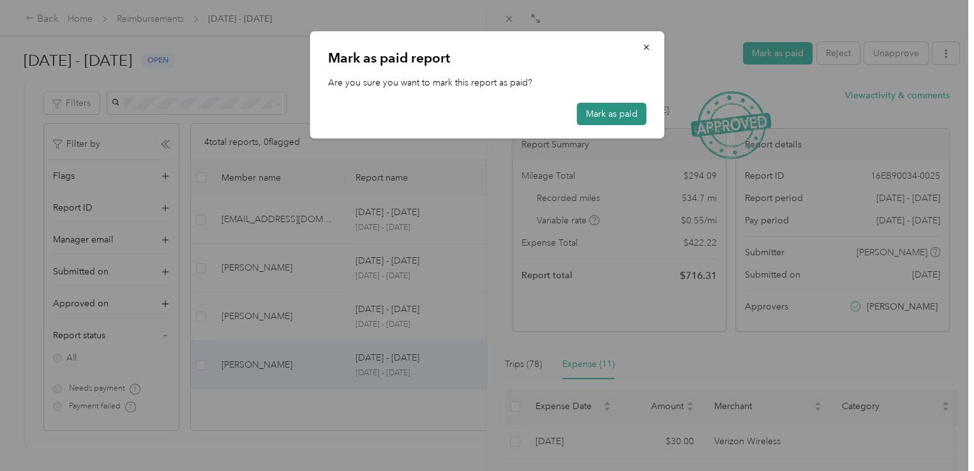
click at [611, 123] on button "Mark as paid" at bounding box center [612, 114] width 70 height 22
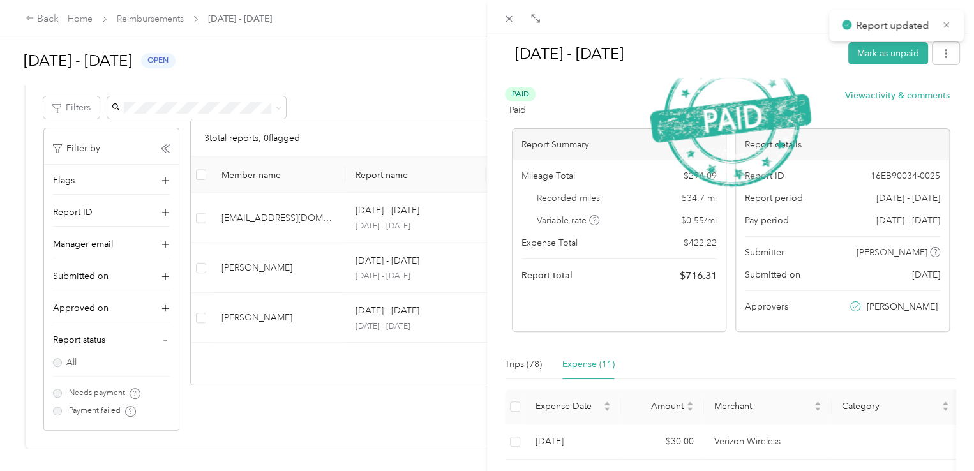
scroll to position [266, 0]
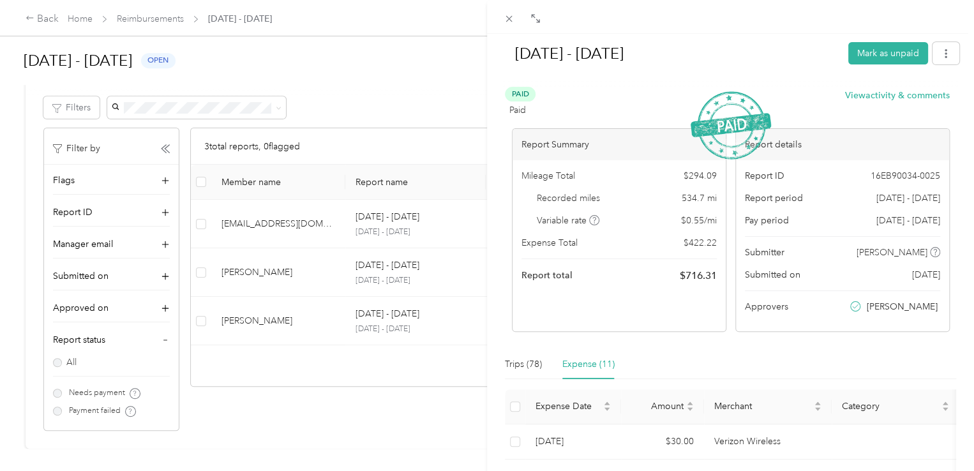
click at [248, 401] on div "Sep 1 - 30, 2025 Mark as unpaid Paid Paid View activity & comments Report Summa…" at bounding box center [487, 235] width 974 height 471
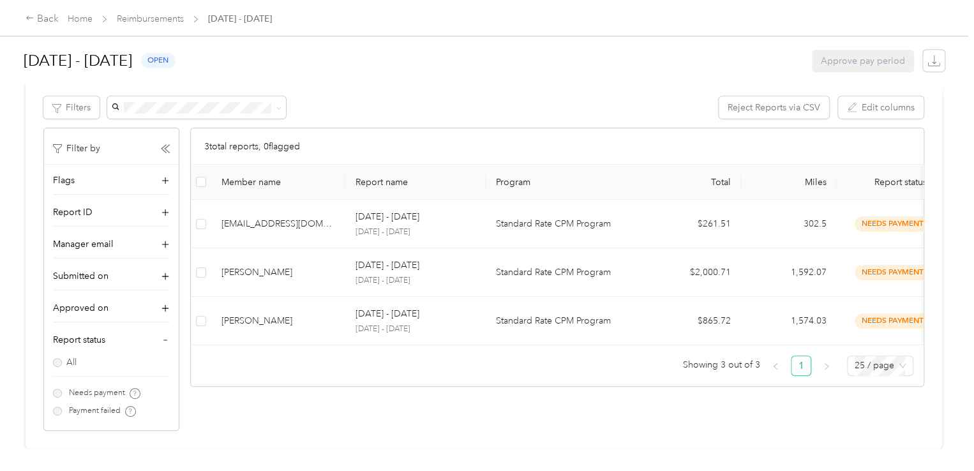
click at [294, 319] on div at bounding box center [487, 235] width 974 height 471
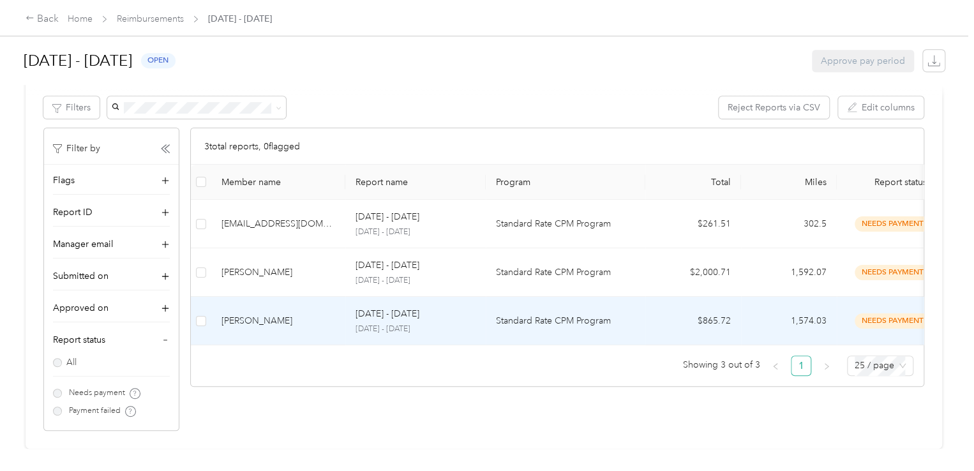
click at [293, 319] on td "[PERSON_NAME]" at bounding box center [278, 321] width 134 height 49
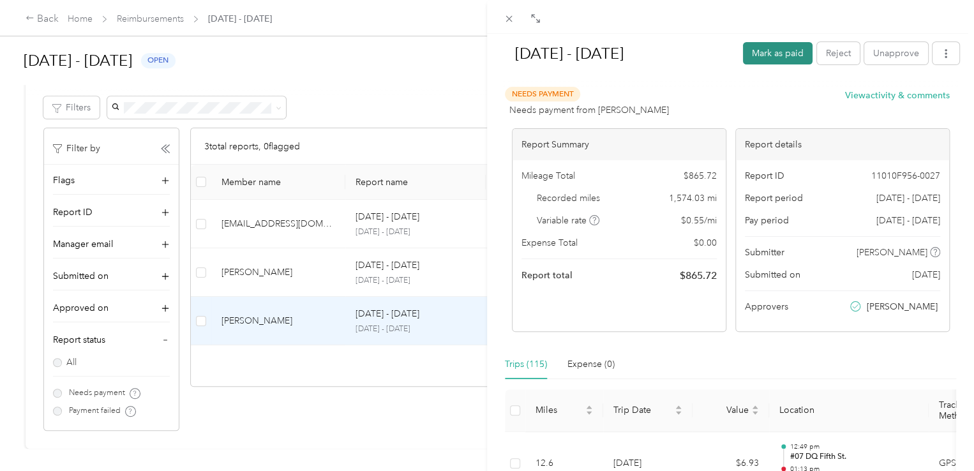
click at [764, 55] on button "Mark as paid" at bounding box center [778, 53] width 70 height 22
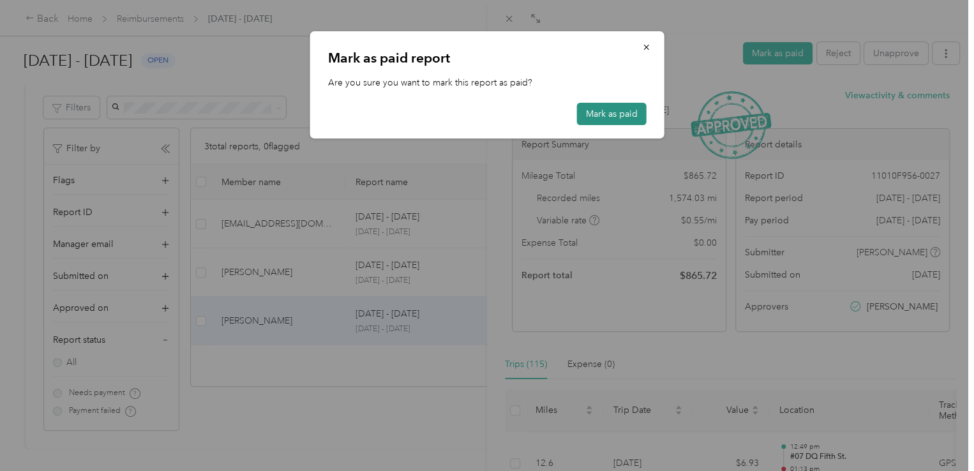
click at [624, 117] on button "Mark as paid" at bounding box center [612, 114] width 70 height 22
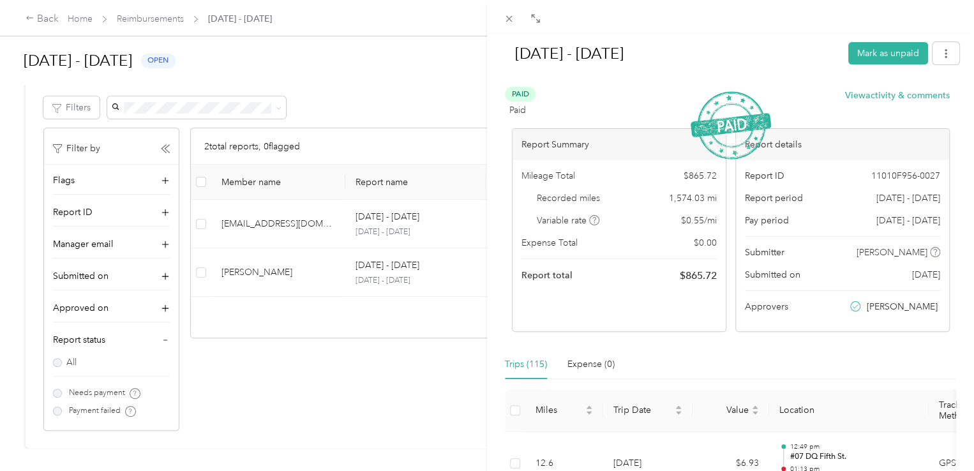
click at [310, 327] on div "Sep 1 - 30, 2025 Mark as unpaid Paid Paid View activity & comments Report Summa…" at bounding box center [487, 235] width 974 height 471
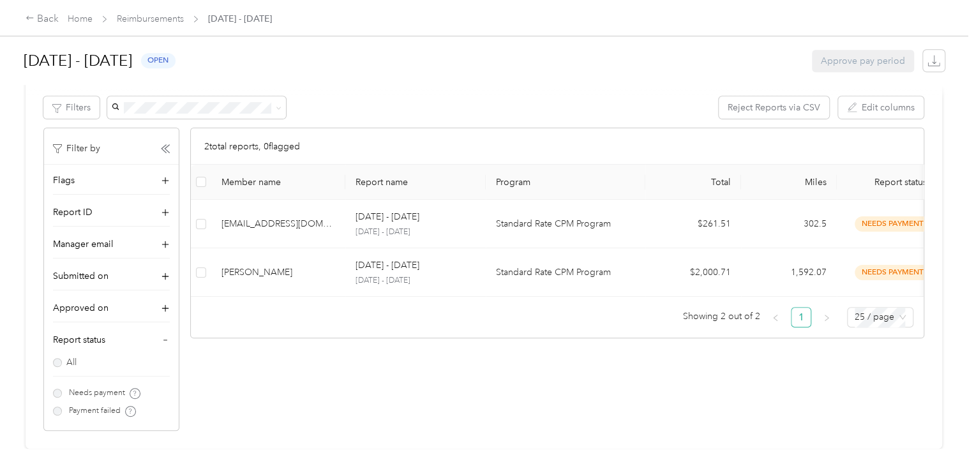
click at [334, 225] on div at bounding box center [487, 235] width 974 height 471
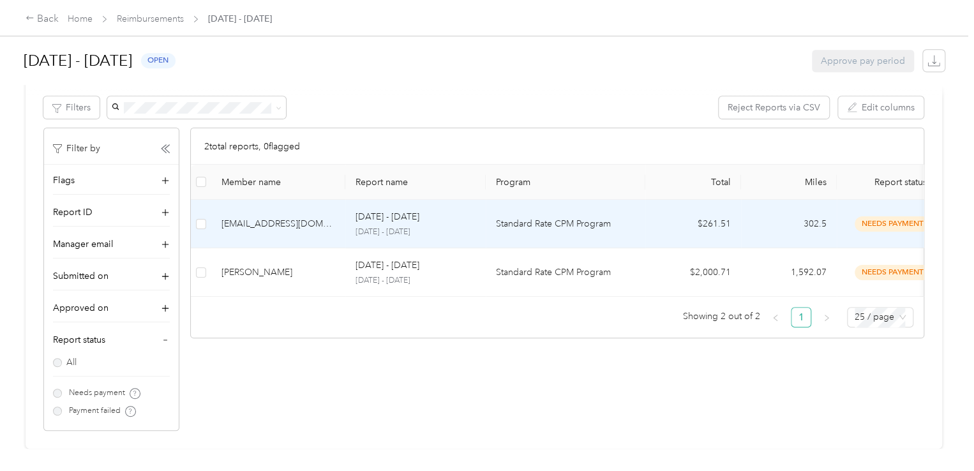
click at [334, 225] on td "[EMAIL_ADDRESS][DOMAIN_NAME]" at bounding box center [278, 224] width 134 height 49
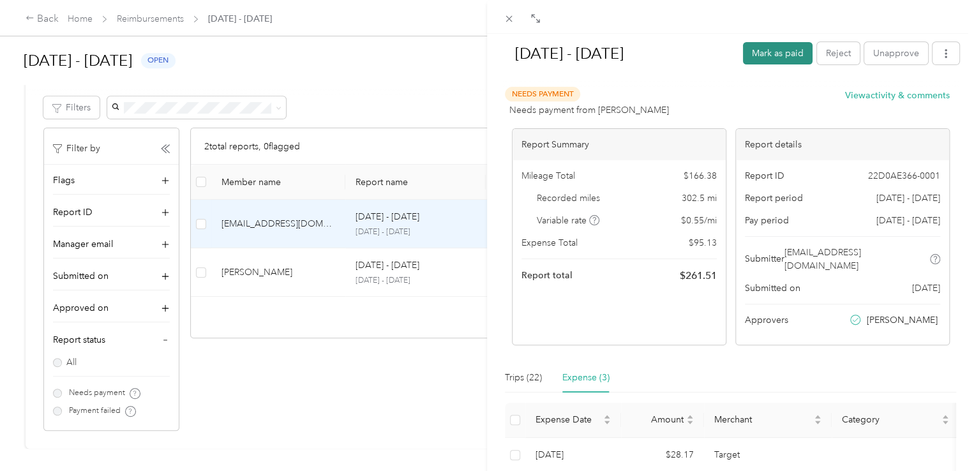
click at [762, 57] on button "Mark as paid" at bounding box center [778, 53] width 70 height 22
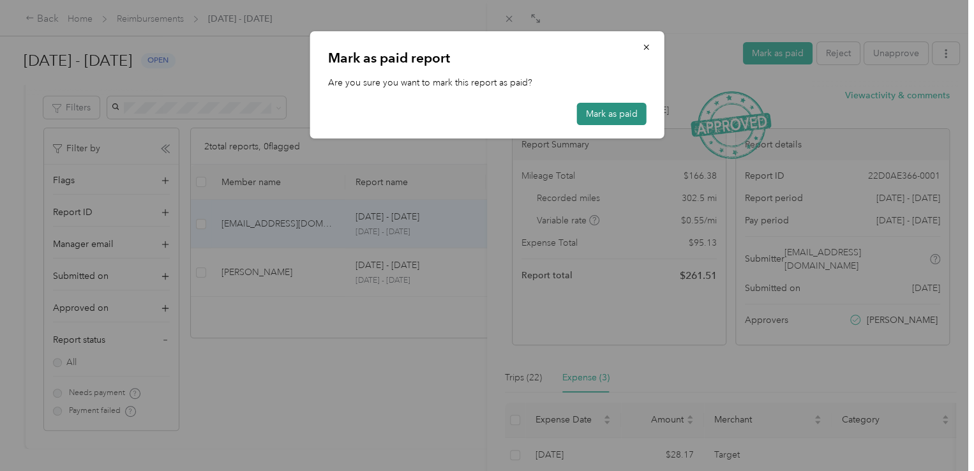
click at [609, 112] on button "Mark as paid" at bounding box center [612, 114] width 70 height 22
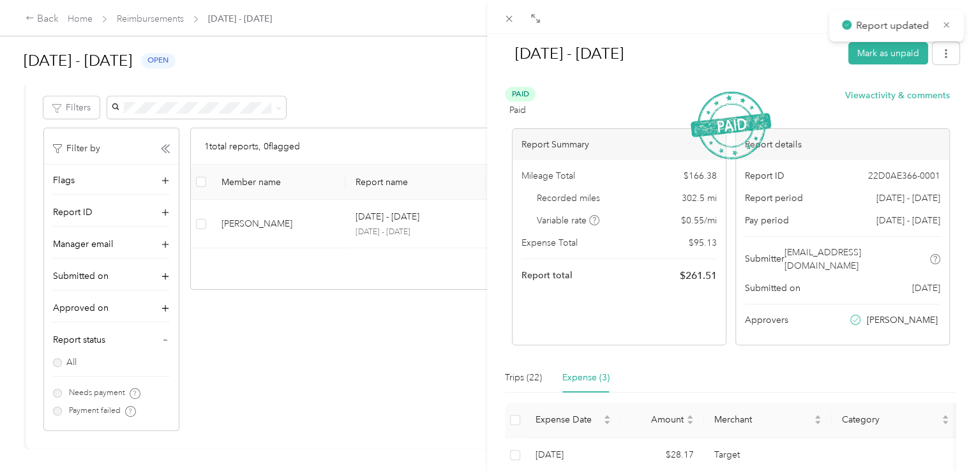
click at [375, 84] on div "Sep 1 - 30, 2025 Mark as unpaid Paid Paid View activity & comments Report Summa…" at bounding box center [487, 235] width 974 height 471
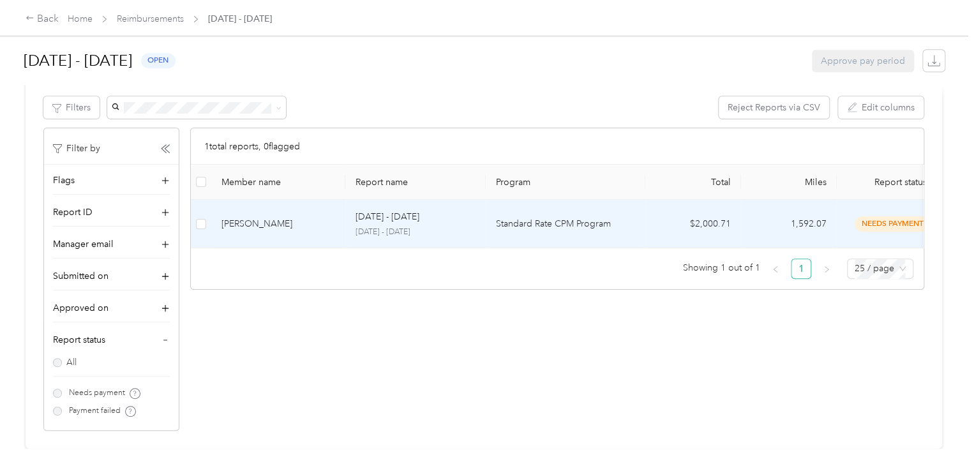
click at [342, 200] on td "[PERSON_NAME]" at bounding box center [278, 224] width 134 height 49
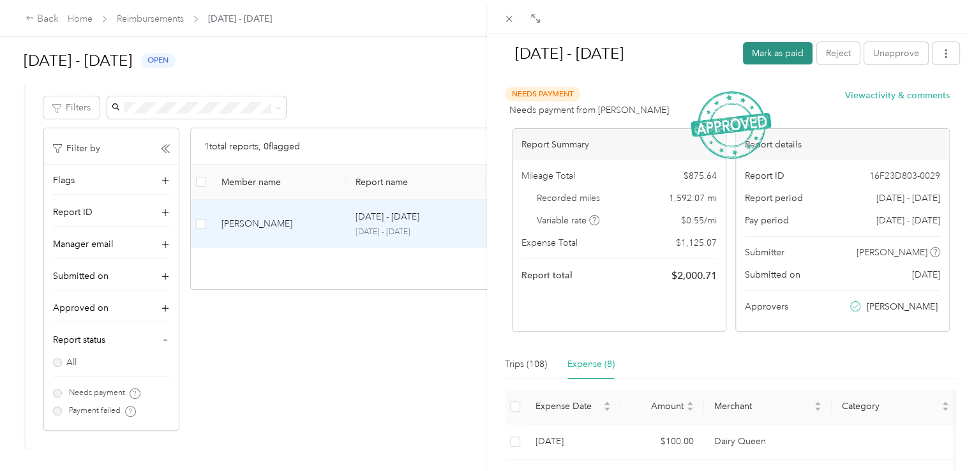
click at [764, 58] on button "Mark as paid" at bounding box center [778, 53] width 70 height 22
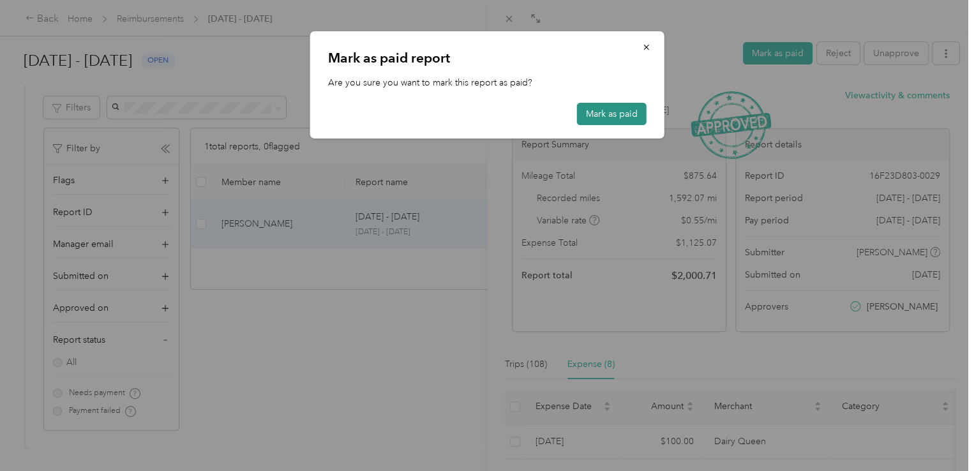
click at [613, 118] on button "Mark as paid" at bounding box center [612, 114] width 70 height 22
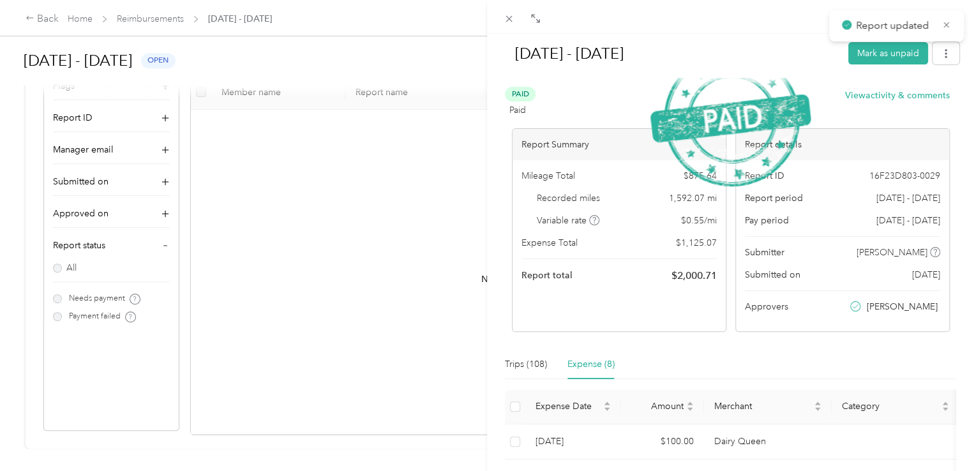
scroll to position [371, 0]
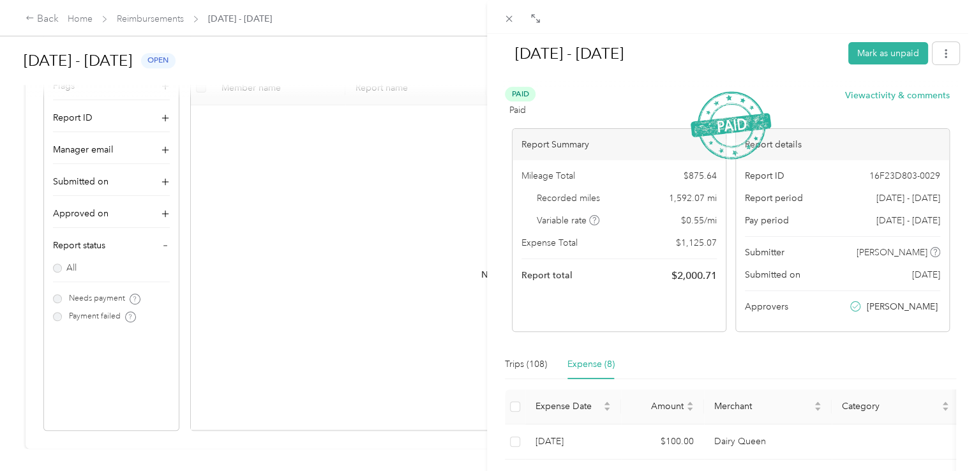
click at [326, 155] on div "Sep 1 - 30, 2025 Mark as unpaid Paid Paid View activity & comments Report Summa…" at bounding box center [487, 235] width 974 height 471
